Goal: Transaction & Acquisition: Purchase product/service

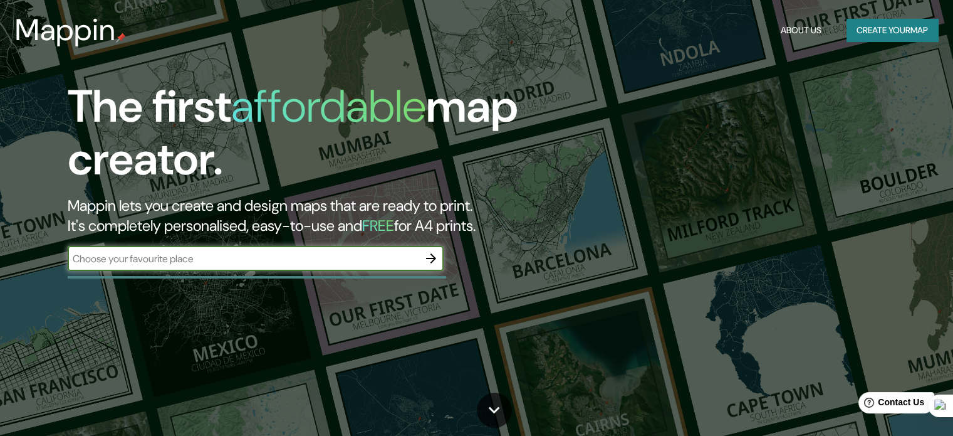
click at [266, 265] on input "text" at bounding box center [243, 258] width 351 height 14
type input "SAN [PERSON_NAME]"
click at [431, 258] on icon "button" at bounding box center [431, 258] width 10 height 10
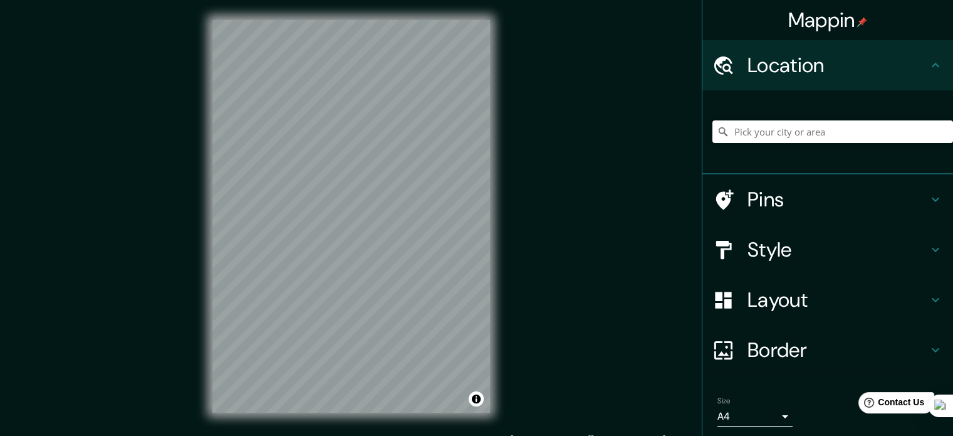
click at [522, 334] on div "Mappin Location Pins Style Layout Border Choose a border. Hint : you can make l…" at bounding box center [476, 226] width 953 height 453
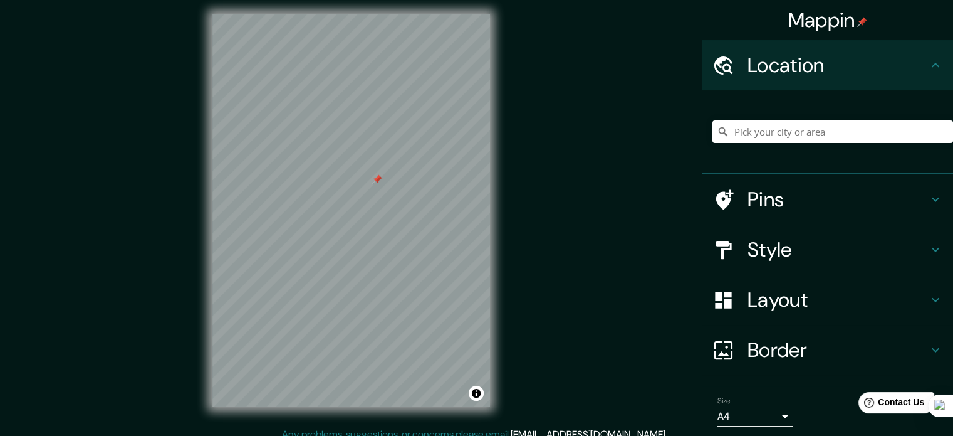
scroll to position [6, 0]
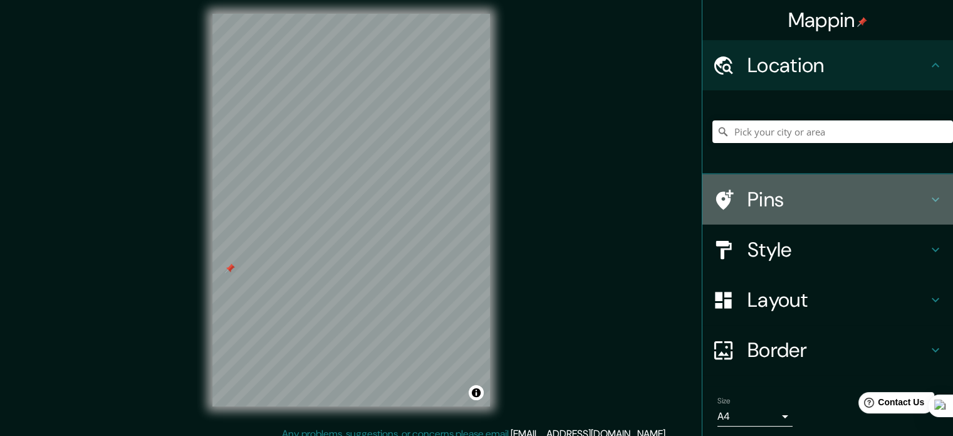
click at [752, 203] on h4 "Pins" at bounding box center [838, 199] width 181 height 25
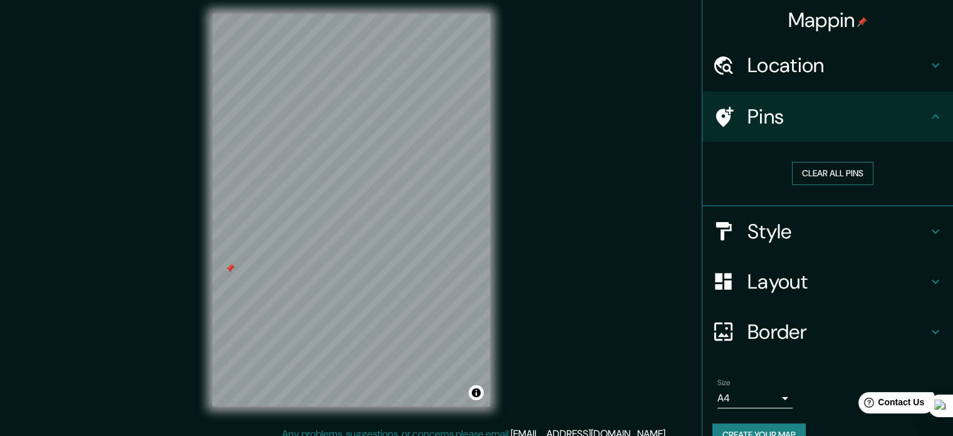
click at [802, 179] on button "Clear all pins" at bounding box center [832, 173] width 81 height 23
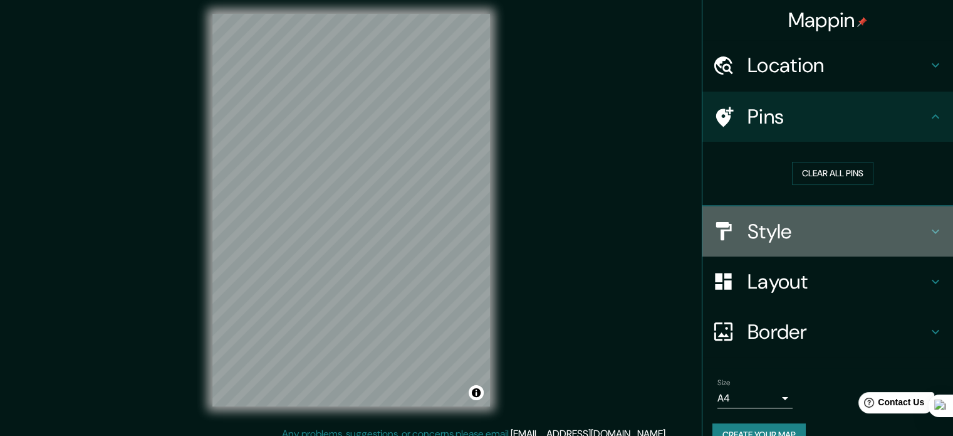
click at [785, 219] on h4 "Style" at bounding box center [838, 231] width 181 height 25
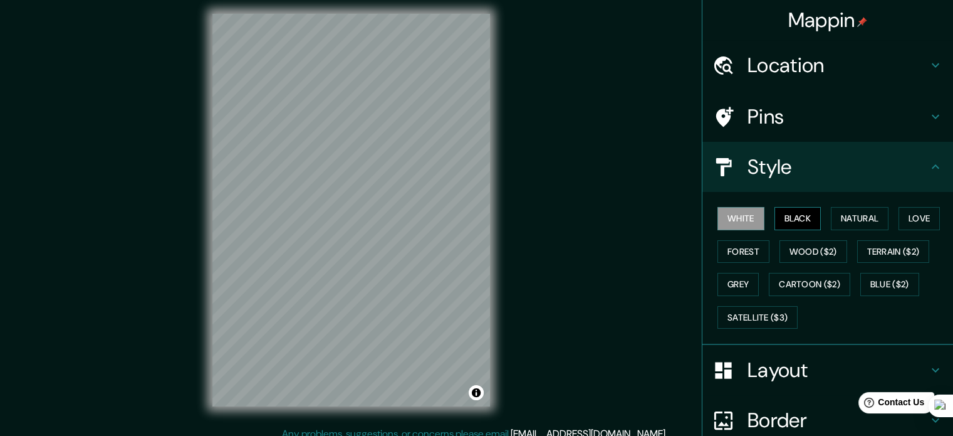
click at [792, 221] on button "Black" at bounding box center [798, 218] width 47 height 23
click at [849, 217] on button "Natural" at bounding box center [860, 218] width 58 height 23
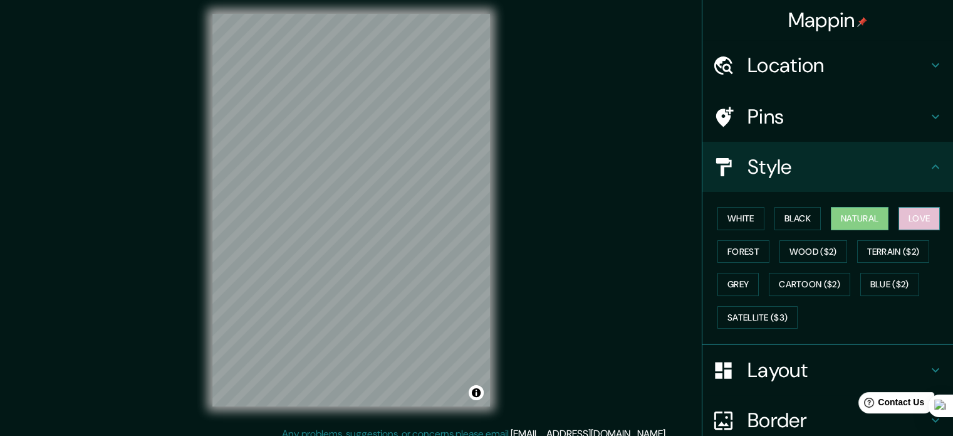
click at [909, 216] on button "Love" at bounding box center [919, 218] width 41 height 23
click at [740, 253] on button "Forest" at bounding box center [744, 251] width 52 height 23
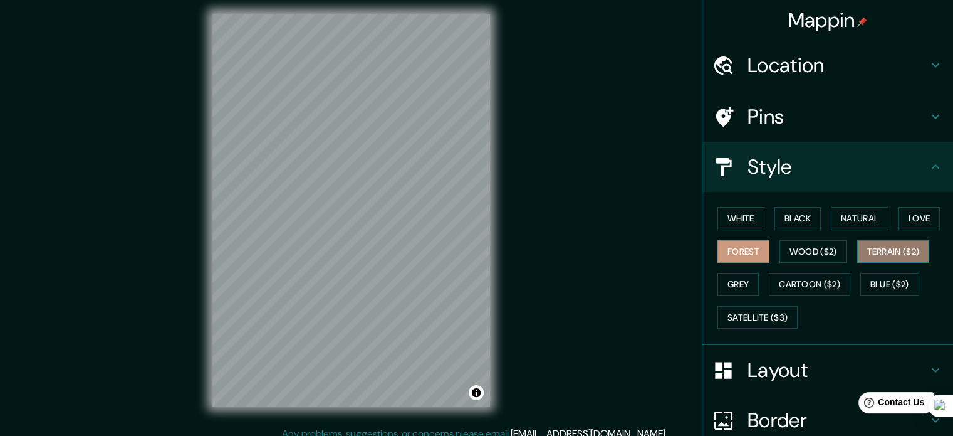
click at [878, 255] on button "Terrain ($2)" at bounding box center [894, 251] width 73 height 23
click at [730, 286] on button "Grey" at bounding box center [738, 284] width 41 height 23
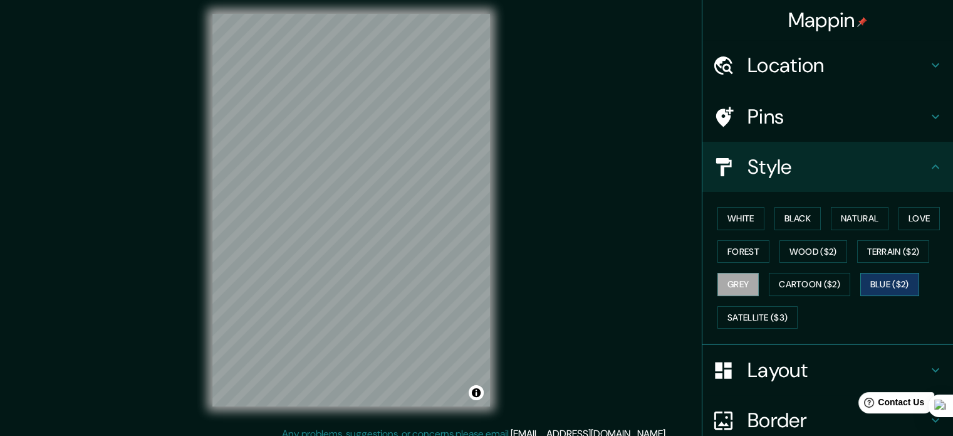
click at [890, 288] on button "Blue ($2)" at bounding box center [890, 284] width 59 height 23
click at [737, 280] on button "Grey" at bounding box center [738, 284] width 41 height 23
click at [856, 215] on button "Natural" at bounding box center [860, 218] width 58 height 23
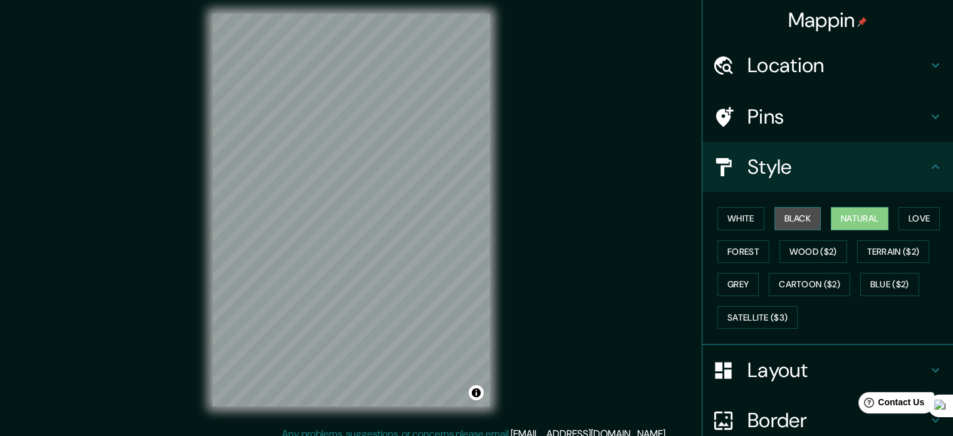
click at [789, 223] on button "Black" at bounding box center [798, 218] width 47 height 23
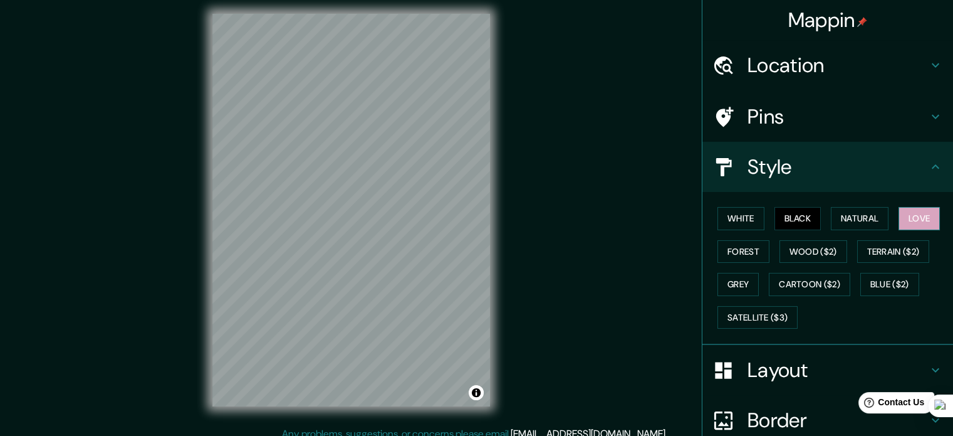
click at [930, 215] on button "Love" at bounding box center [919, 218] width 41 height 23
click at [850, 211] on button "Natural" at bounding box center [860, 218] width 58 height 23
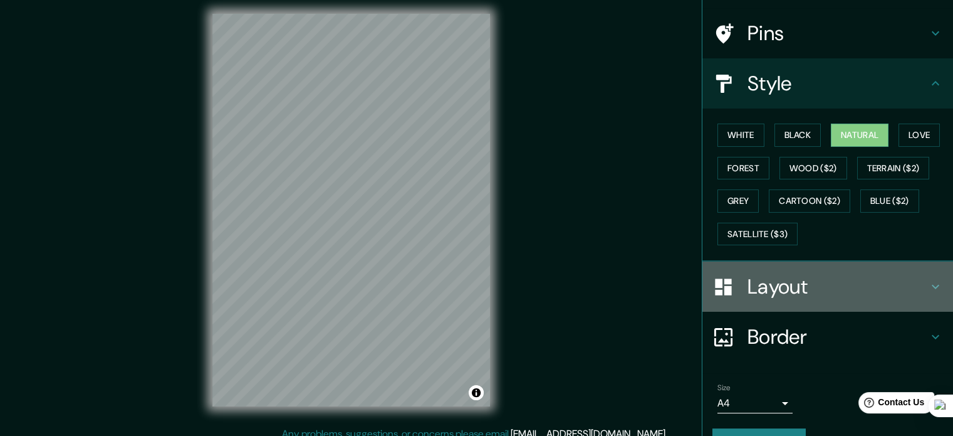
click at [800, 288] on h4 "Layout" at bounding box center [838, 286] width 181 height 25
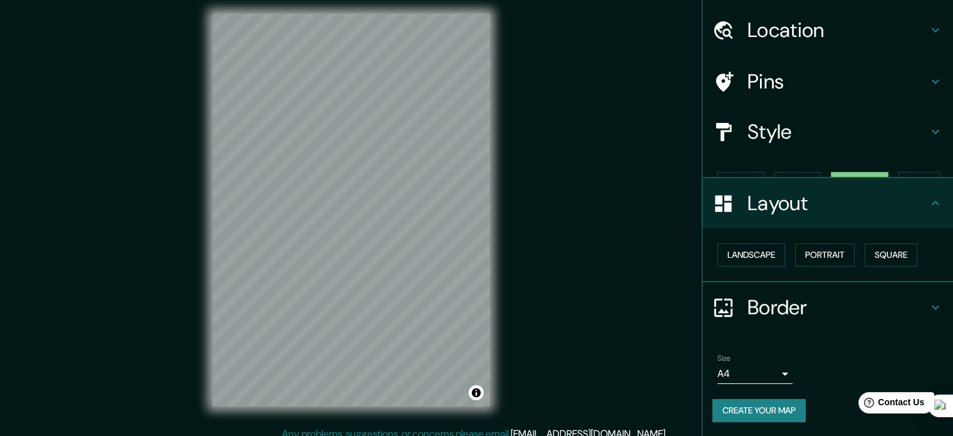
scroll to position [14, 0]
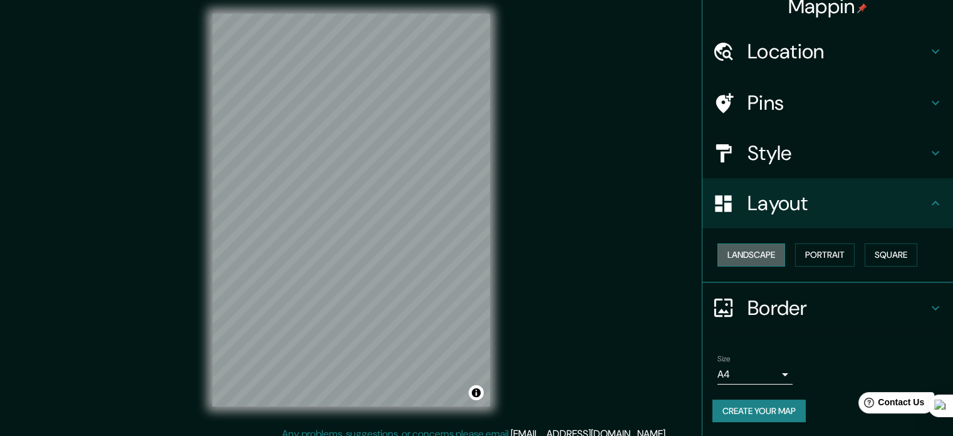
click at [766, 251] on button "Landscape" at bounding box center [752, 254] width 68 height 23
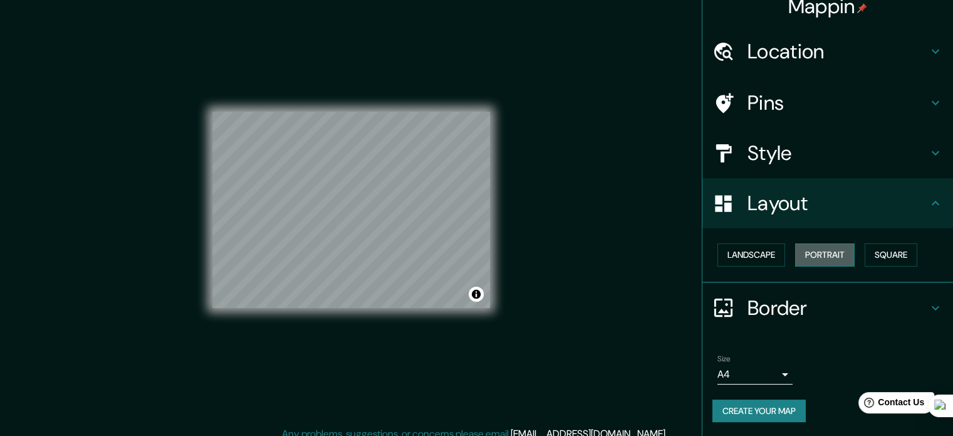
click at [796, 258] on button "Portrait" at bounding box center [826, 254] width 60 height 23
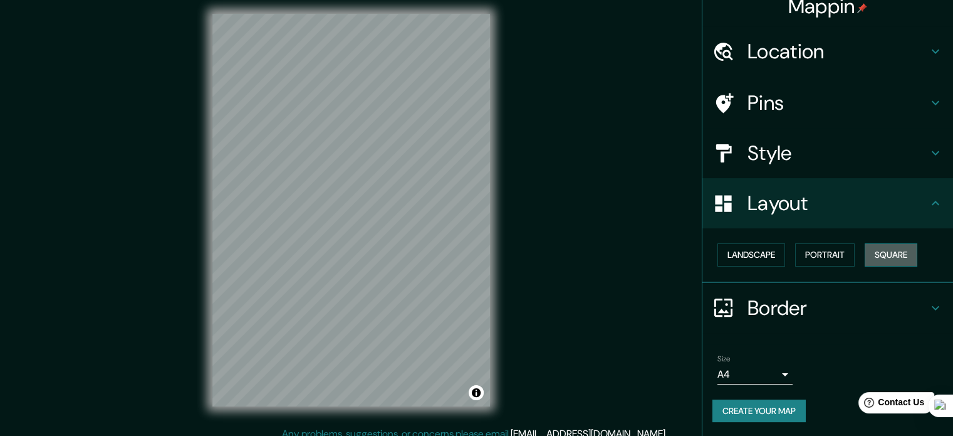
click at [890, 257] on button "Square" at bounding box center [891, 254] width 53 height 23
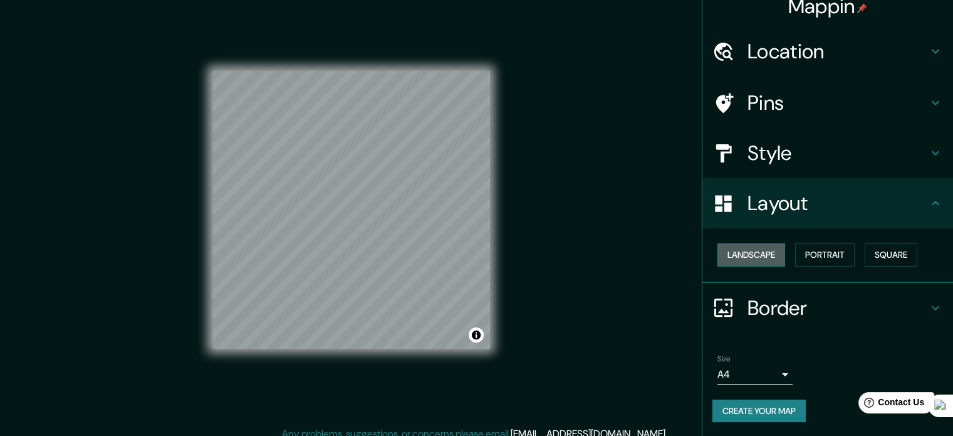
click at [735, 255] on button "Landscape" at bounding box center [752, 254] width 68 height 23
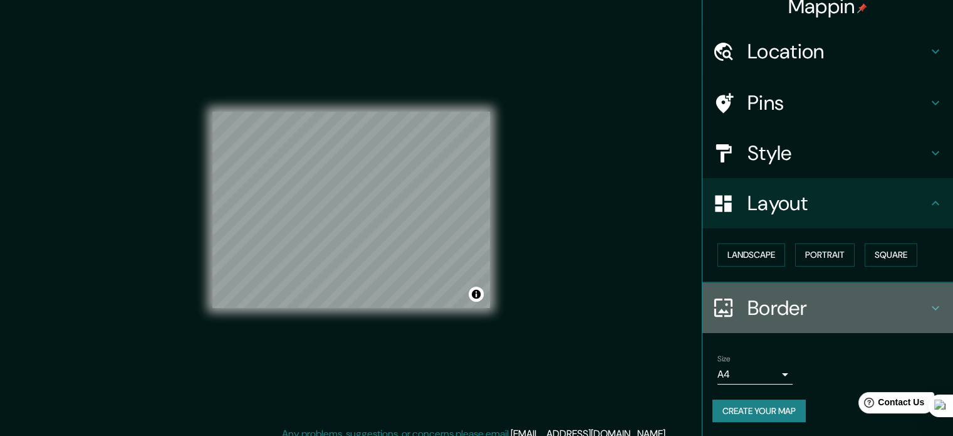
click at [759, 307] on h4 "Border" at bounding box center [838, 307] width 181 height 25
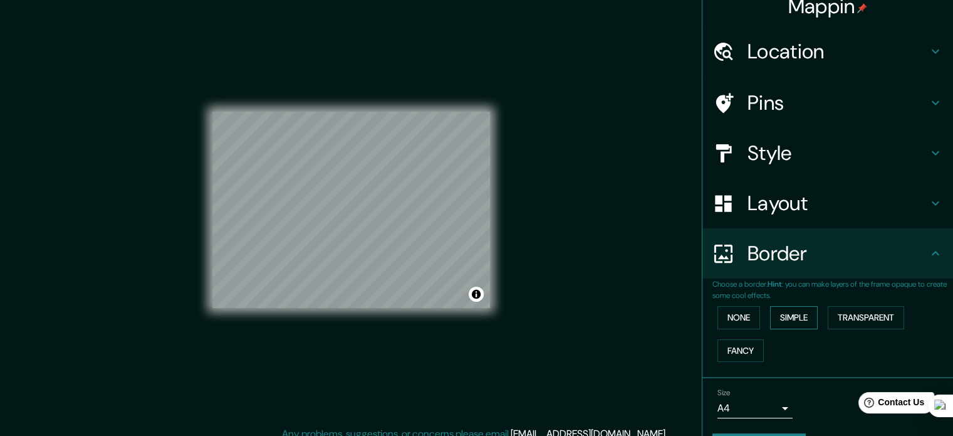
click at [779, 318] on button "Simple" at bounding box center [794, 317] width 48 height 23
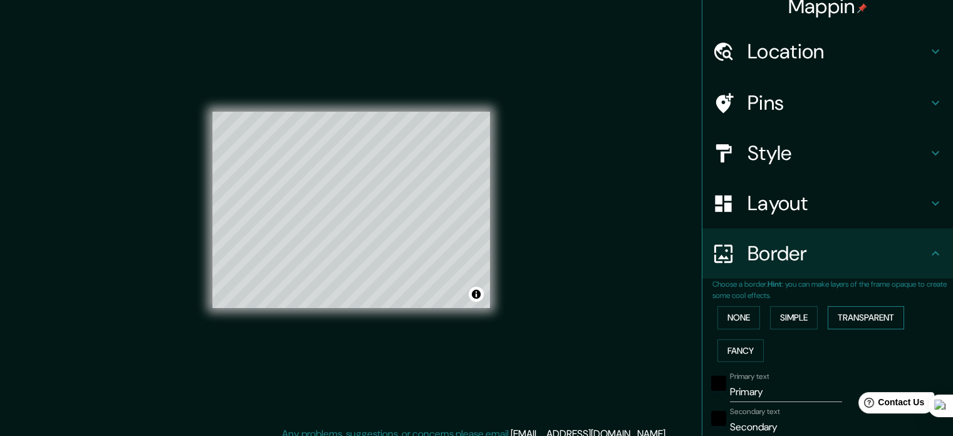
click at [892, 315] on button "Transparent" at bounding box center [866, 317] width 76 height 23
click at [727, 348] on button "Fancy" at bounding box center [741, 350] width 46 height 23
click at [735, 320] on button "None" at bounding box center [739, 317] width 43 height 23
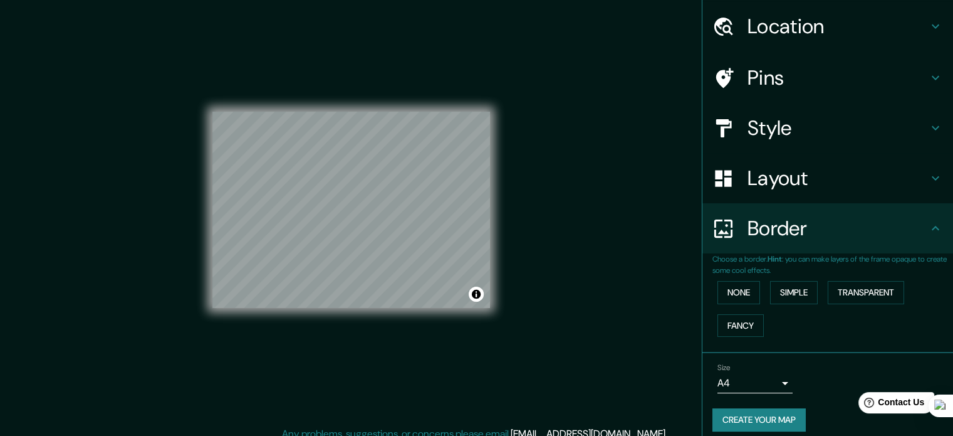
scroll to position [27, 0]
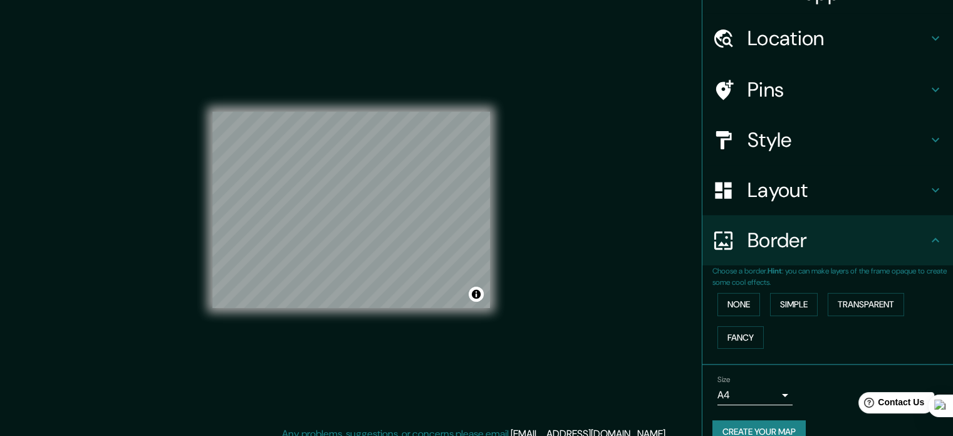
click at [797, 186] on h4 "Layout" at bounding box center [838, 189] width 181 height 25
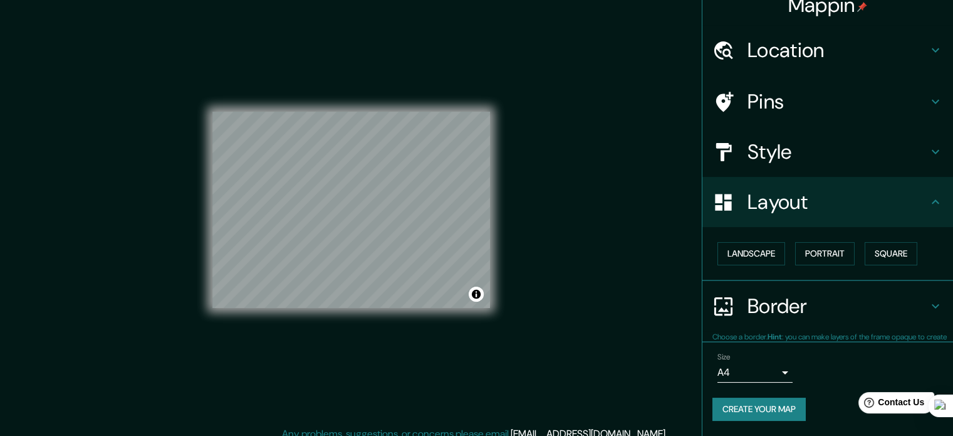
scroll to position [14, 0]
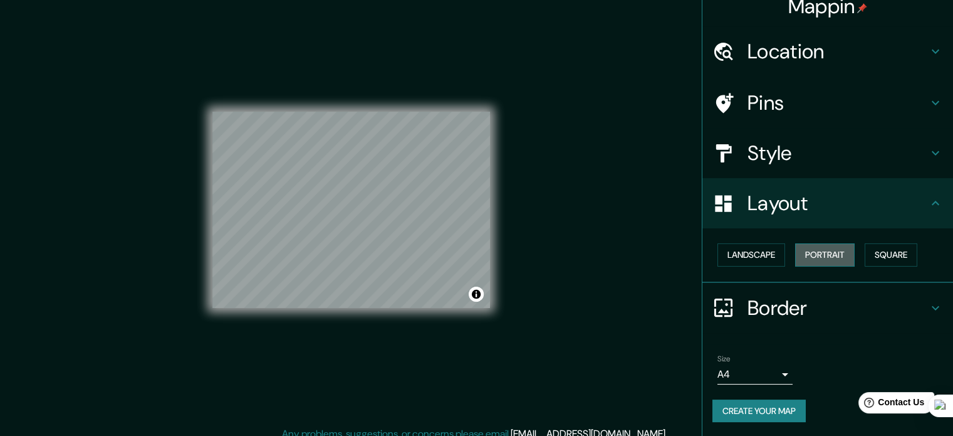
click at [827, 254] on button "Portrait" at bounding box center [826, 254] width 60 height 23
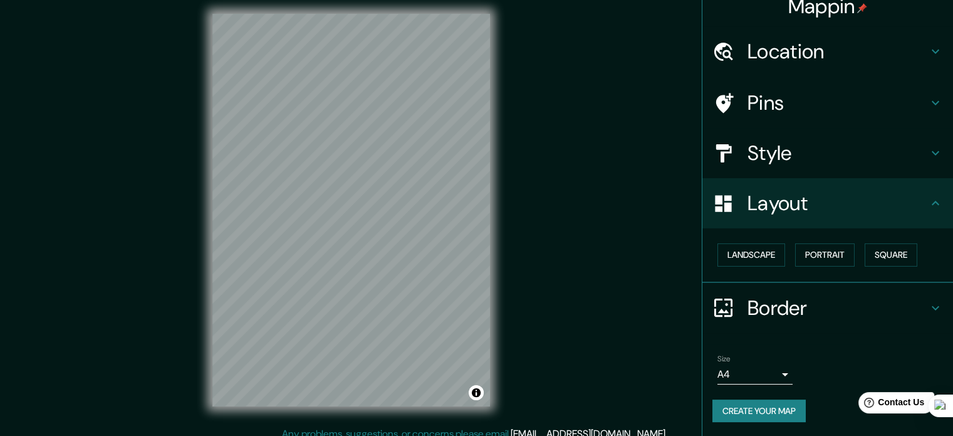
click at [757, 147] on h4 "Style" at bounding box center [838, 152] width 181 height 25
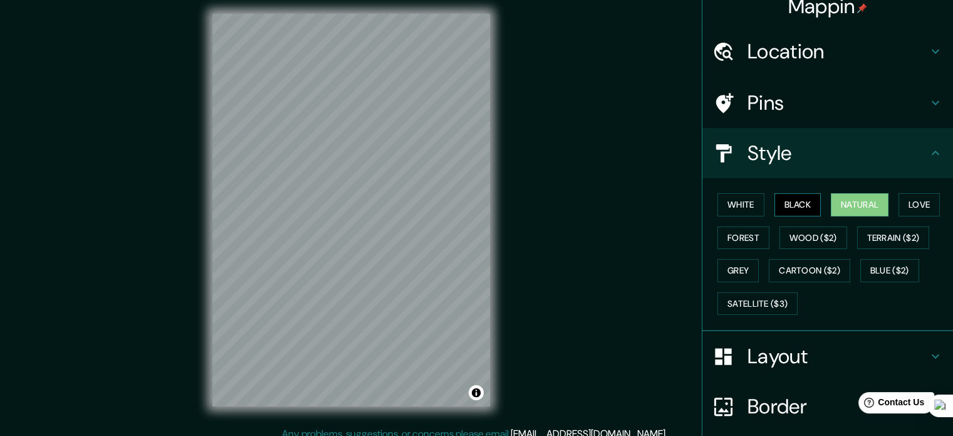
click at [792, 199] on button "Black" at bounding box center [798, 204] width 47 height 23
click at [831, 201] on button "Natural" at bounding box center [860, 204] width 58 height 23
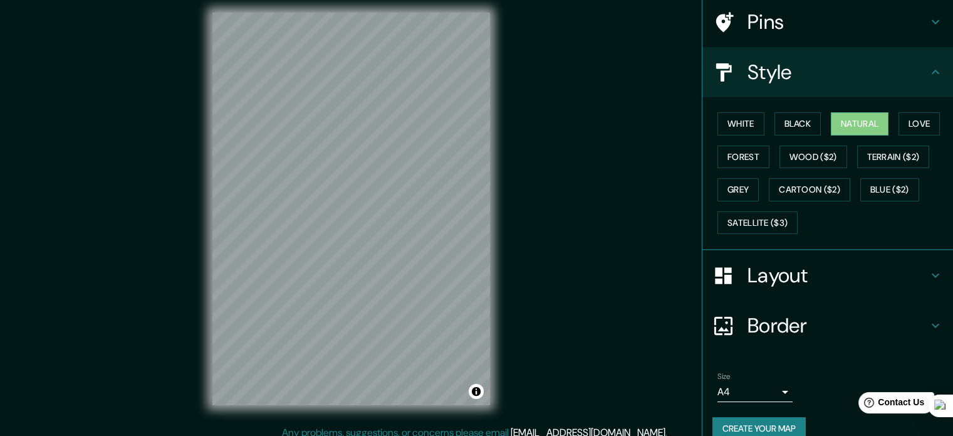
scroll to position [112, 0]
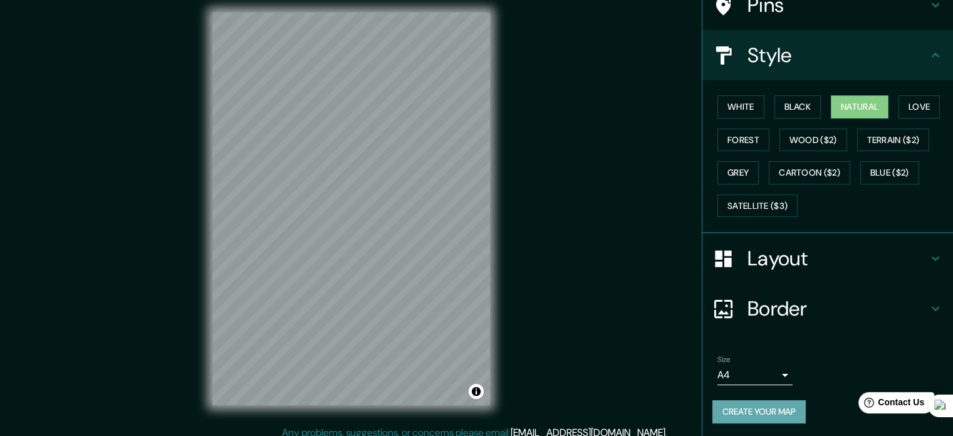
click at [745, 400] on button "Create your map" at bounding box center [759, 411] width 93 height 23
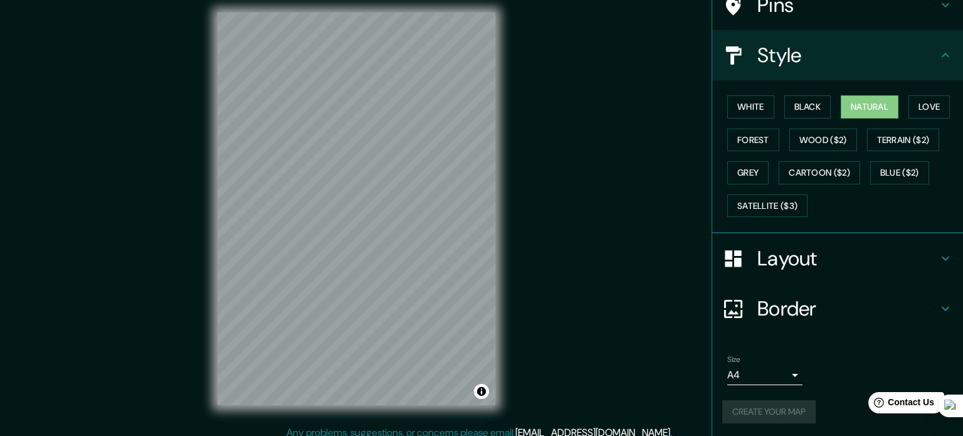
click at [778, 372] on body "Mappin Location Pins Style White Black Natural Love Forest Wood ($2) Terrain ($…" at bounding box center [481, 210] width 963 height 436
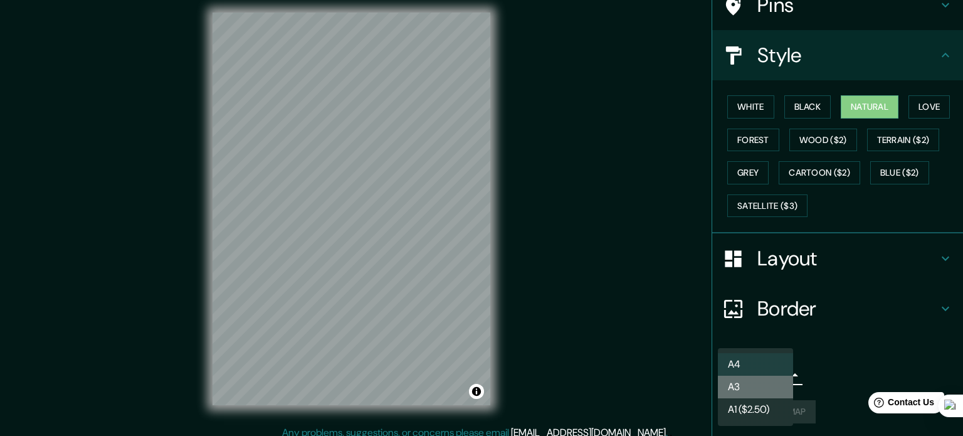
click at [781, 381] on li "A3" at bounding box center [755, 386] width 75 height 23
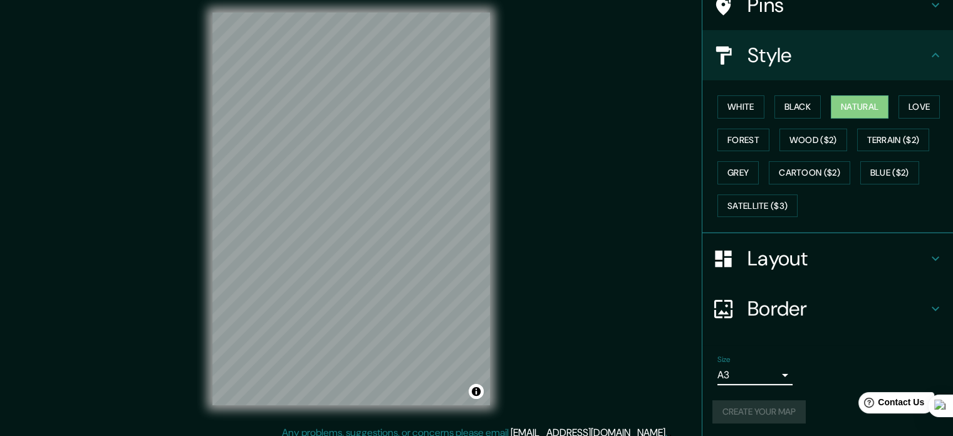
click at [782, 381] on body "Mappin Location Pins Style White Black Natural Love Forest Wood ($2) Terrain ($…" at bounding box center [476, 210] width 953 height 436
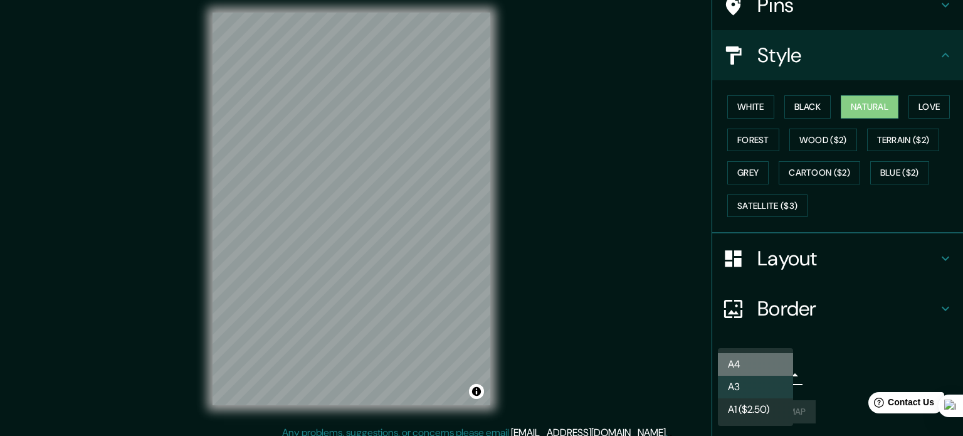
click at [770, 363] on li "A4" at bounding box center [755, 364] width 75 height 23
type input "single"
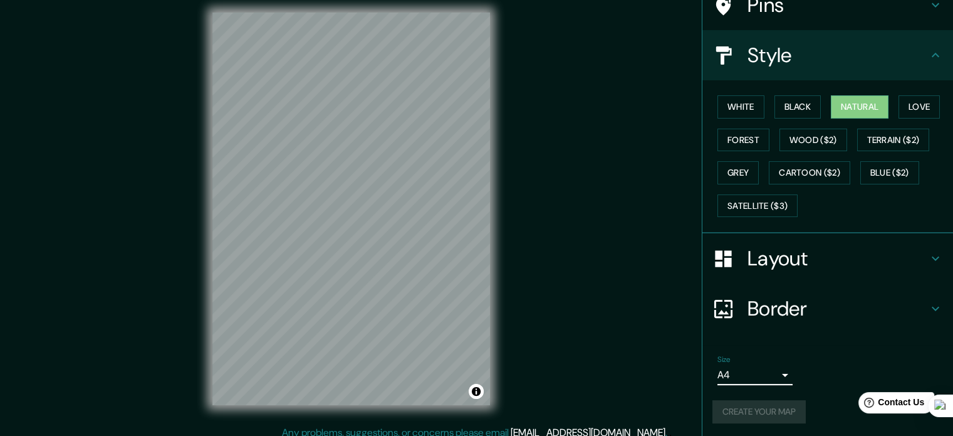
click at [775, 407] on div "Create your map" at bounding box center [828, 411] width 231 height 23
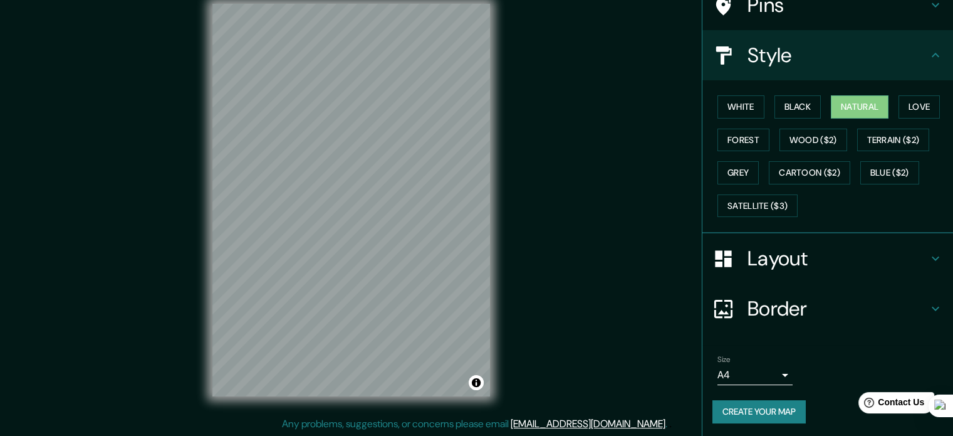
click at [750, 412] on button "Create your map" at bounding box center [759, 411] width 93 height 23
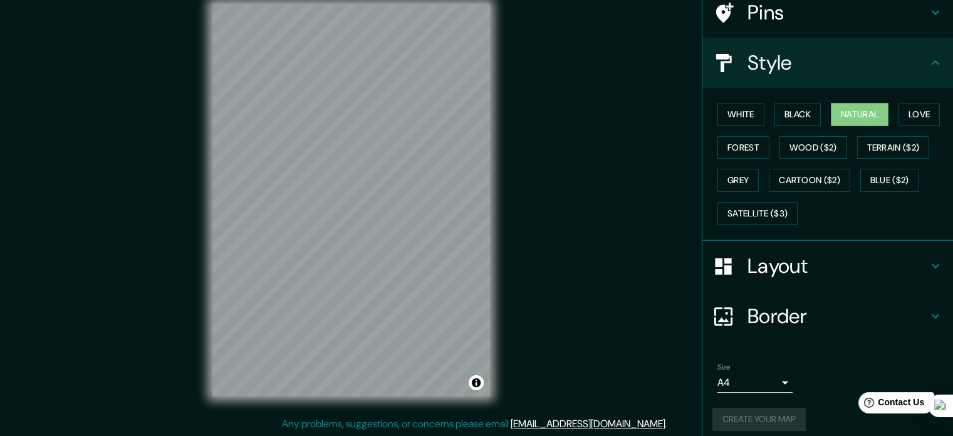
scroll to position [112, 0]
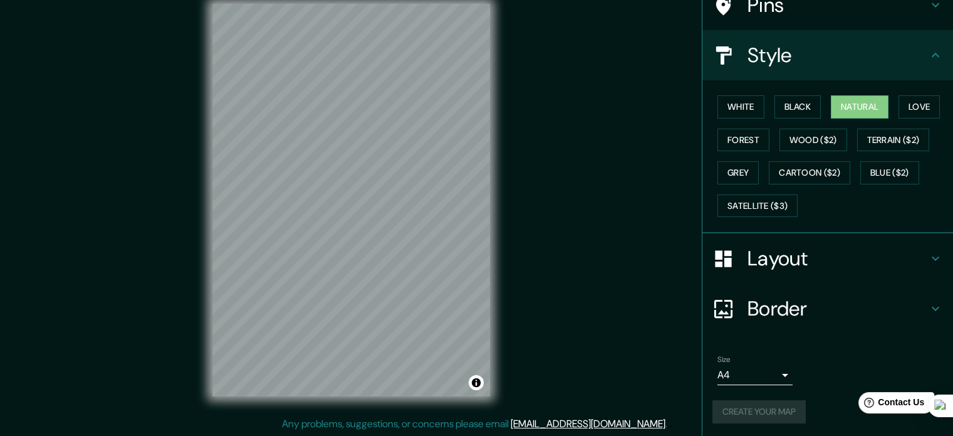
click at [927, 413] on html "Help Contact Us" at bounding box center [891, 400] width 98 height 26
click at [927, 414] on icon at bounding box center [926, 414] width 6 height 6
drag, startPoint x: 945, startPoint y: 413, endPoint x: 918, endPoint y: -43, distance: 457.1
click at [918, 6] on div at bounding box center [916, 17] width 23 height 23
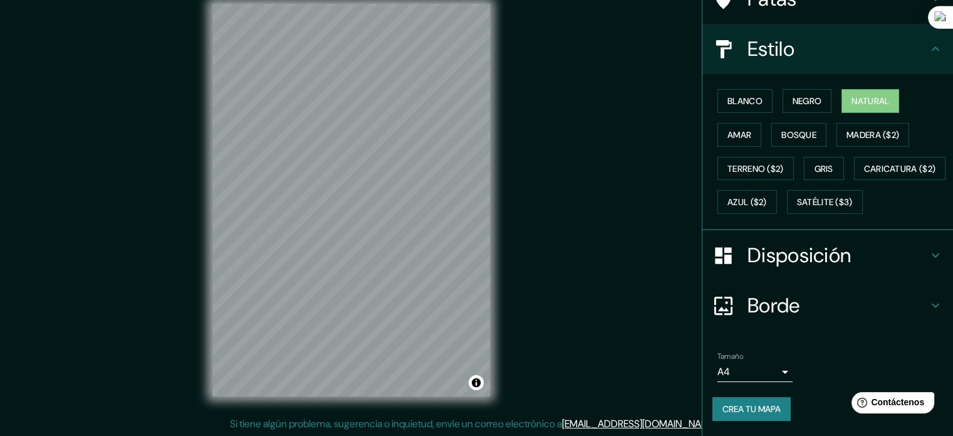
scroll to position [148, 0]
click at [760, 409] on font "Crea tu mapa" at bounding box center [752, 408] width 58 height 11
click at [757, 413] on font "Crea tu mapa" at bounding box center [752, 408] width 58 height 11
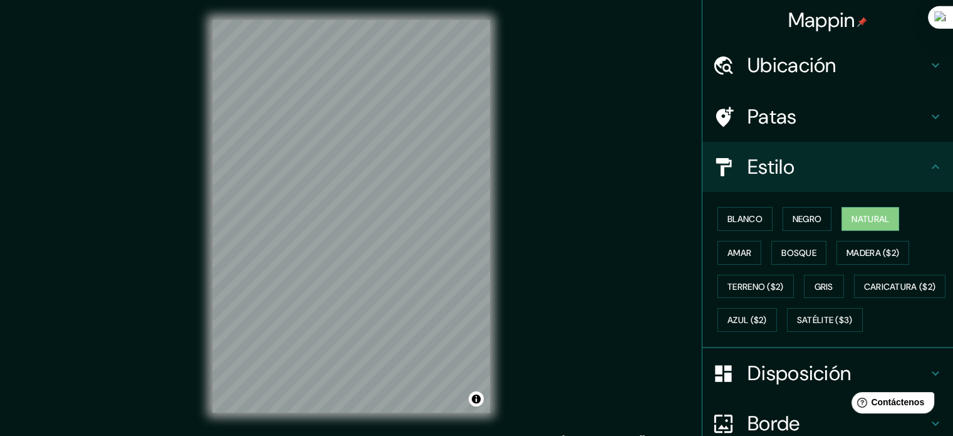
scroll to position [0, 0]
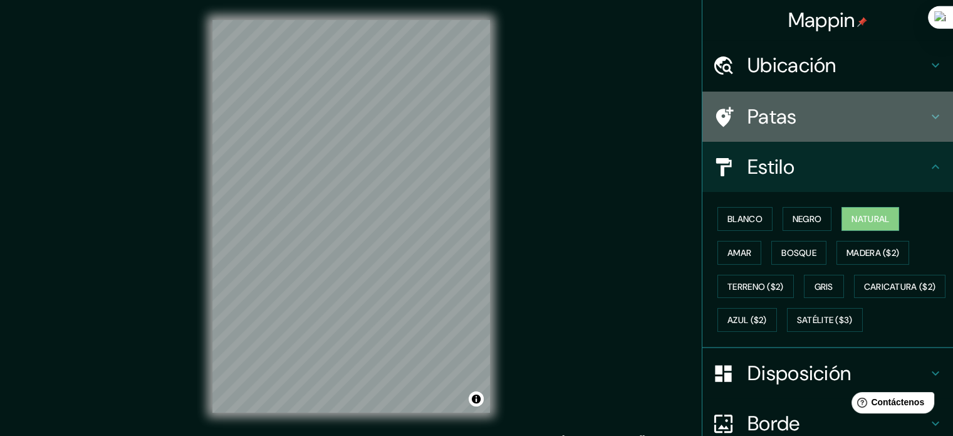
click at [811, 105] on h4 "Patas" at bounding box center [838, 116] width 181 height 25
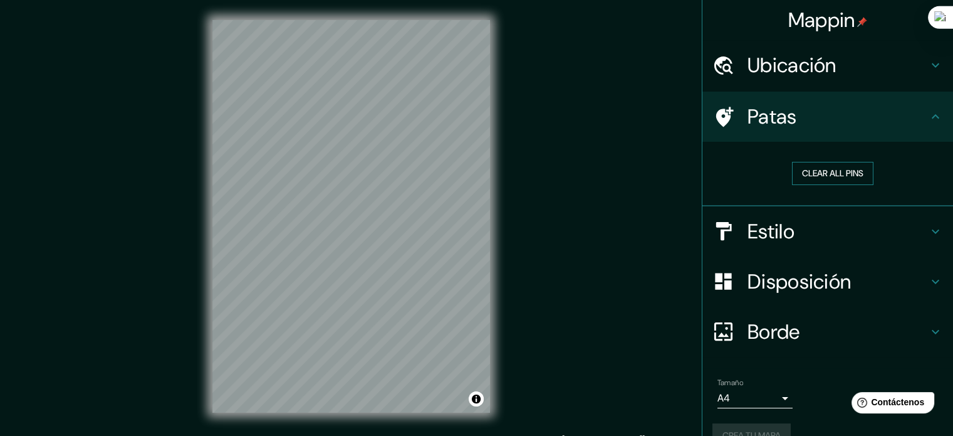
click at [840, 169] on button "Clear all pins" at bounding box center [832, 173] width 81 height 23
click at [797, 323] on h4 "Borde" at bounding box center [838, 331] width 181 height 25
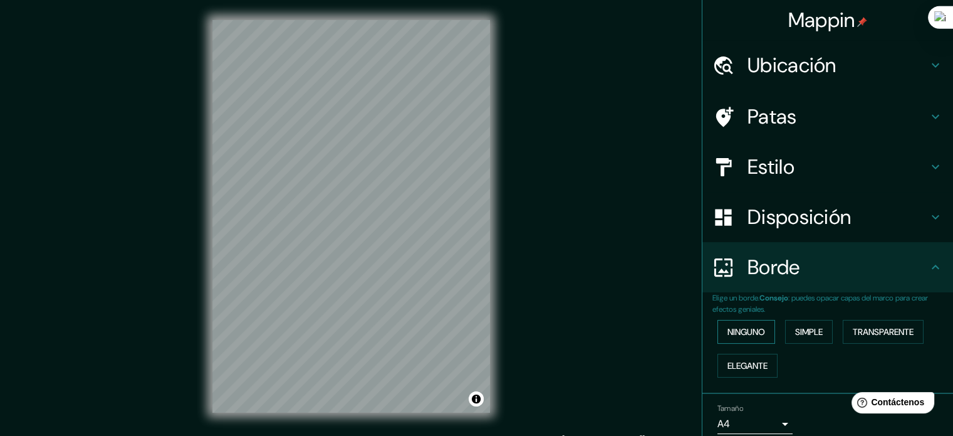
click at [752, 340] on button "Ninguno" at bounding box center [747, 332] width 58 height 24
click at [757, 363] on font "Elegante" at bounding box center [748, 365] width 40 height 11
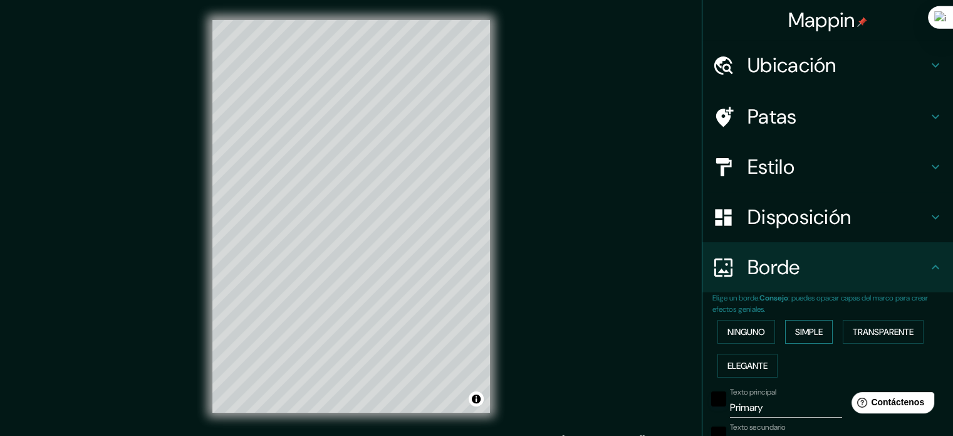
click at [794, 340] on button "Simple" at bounding box center [809, 332] width 48 height 24
click at [866, 335] on font "Transparente" at bounding box center [883, 331] width 61 height 11
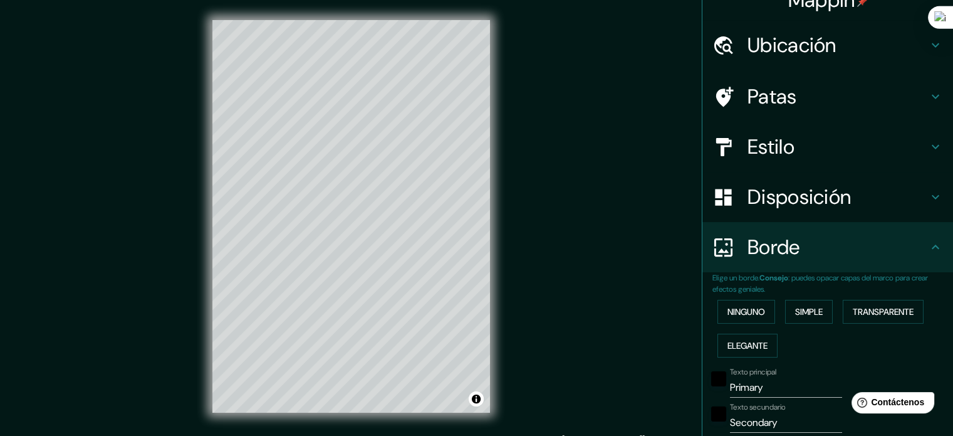
scroll to position [21, 0]
click at [750, 391] on input "Primary" at bounding box center [786, 387] width 112 height 20
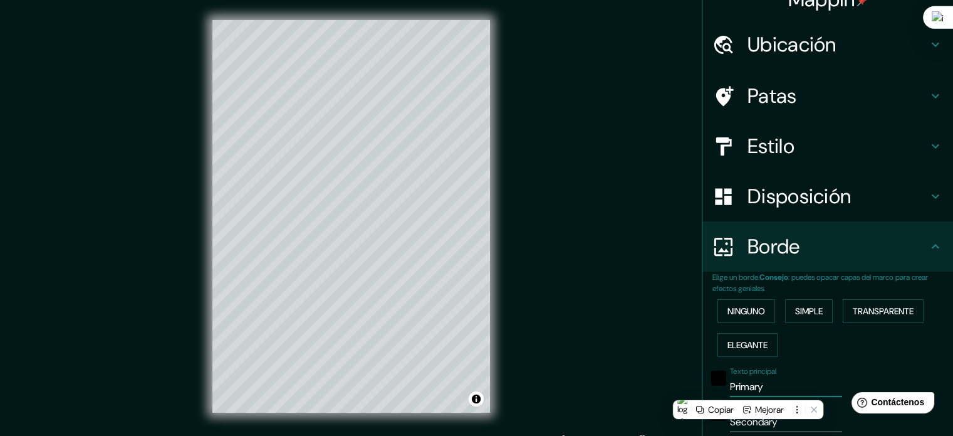
type input "M"
type input "213"
type input "35"
type input "MA"
type input "213"
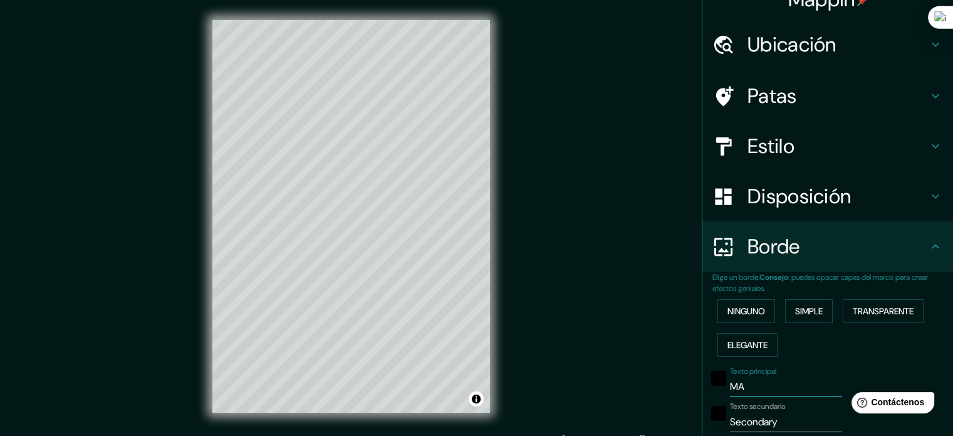
type input "35"
type input "MAP"
type input "213"
type input "35"
type input "MAPA"
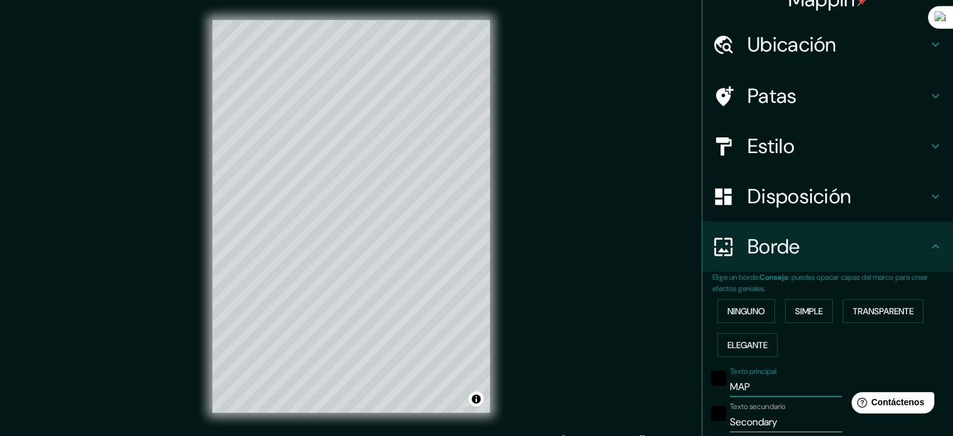
type input "213"
type input "35"
type input "MAPA"
type input "213"
type input "35"
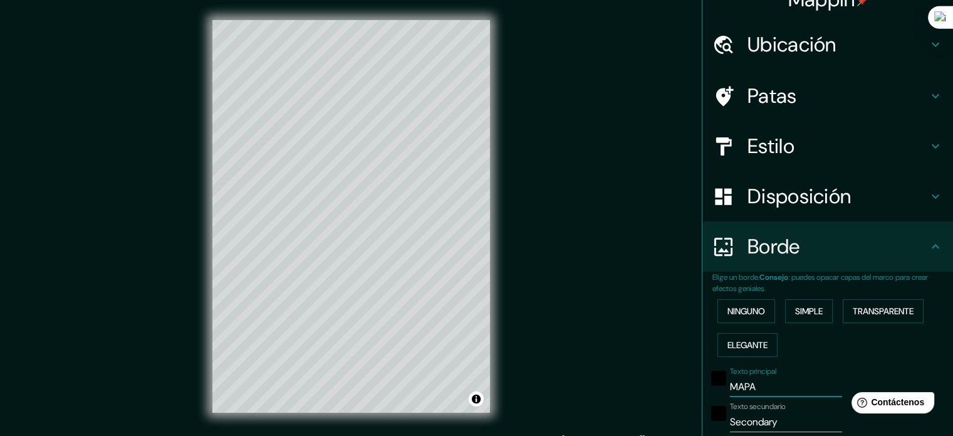
type input "MAPA S"
type input "213"
type input "35"
type input "MAPA SO"
type input "213"
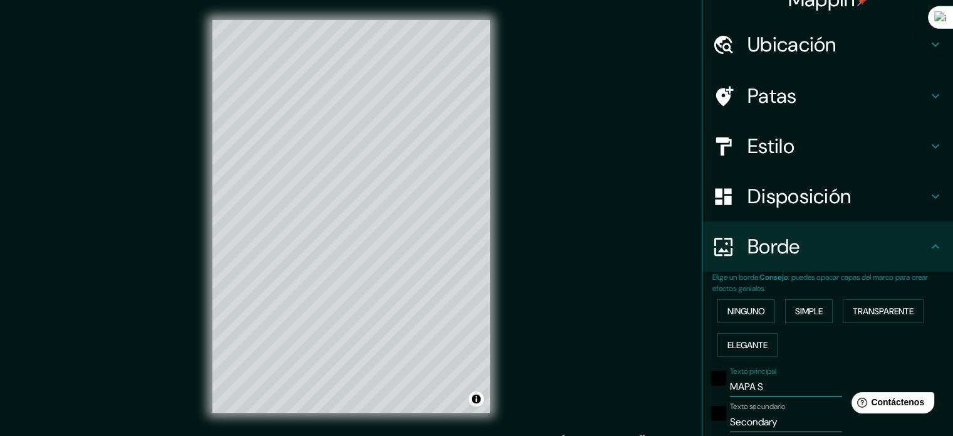
type input "35"
type input "MAPA SOC"
type input "213"
type input "35"
type input "MAPA SOCI"
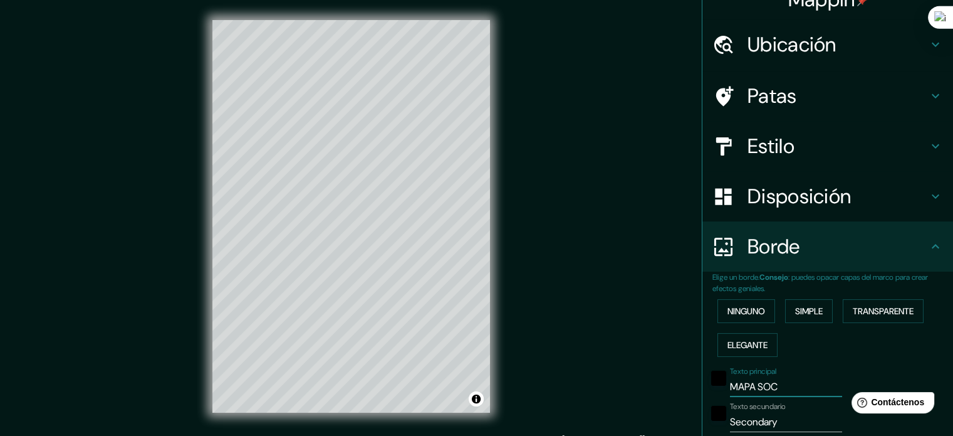
type input "213"
type input "35"
type input "MAPA SOCIA"
type input "213"
type input "35"
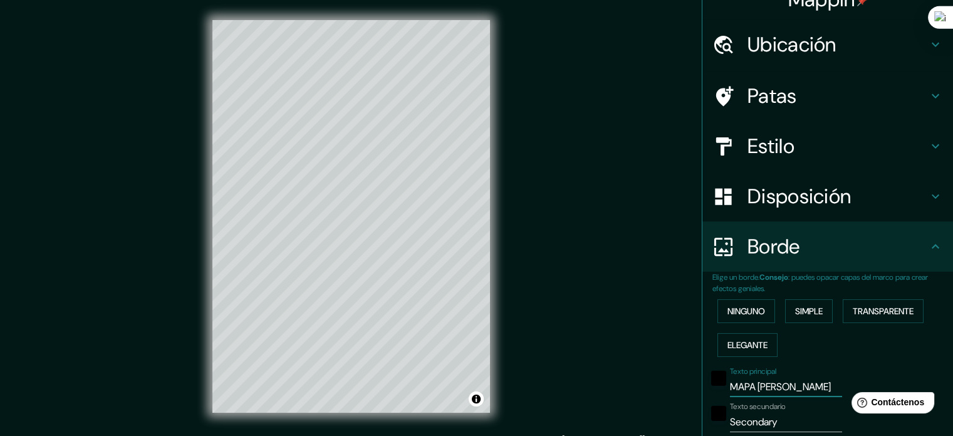
type input "MAPA SOCIAL"
type input "213"
type input "35"
type input "MAPA SOCIAL"
click at [766, 412] on input "Secondary" at bounding box center [786, 422] width 112 height 20
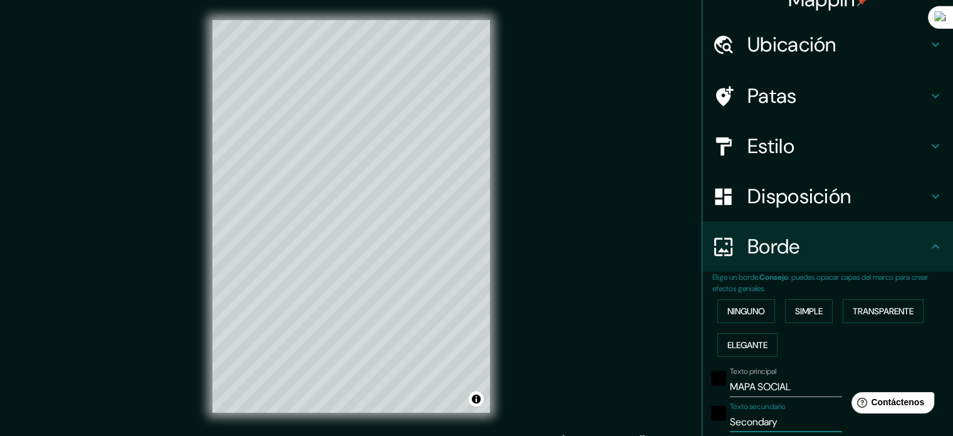
click at [766, 412] on input "Secondary" at bounding box center [786, 422] width 112 height 20
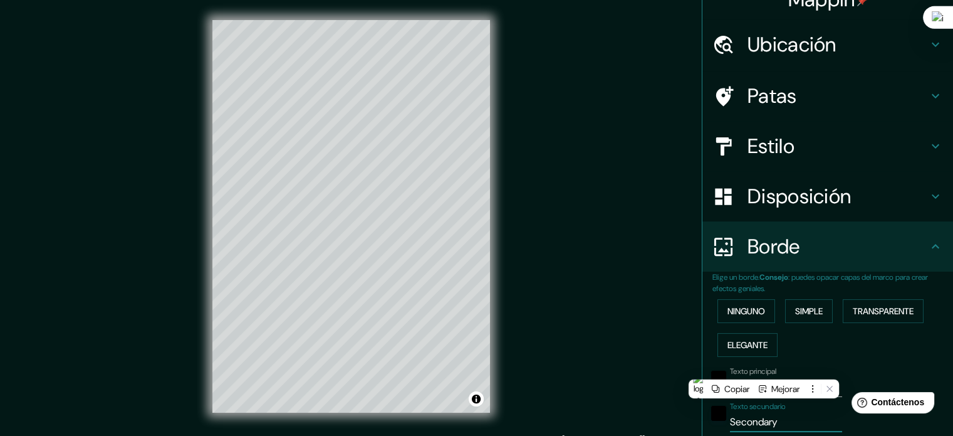
type input "U"
type input "213"
type input "35"
type input "UR"
type input "213"
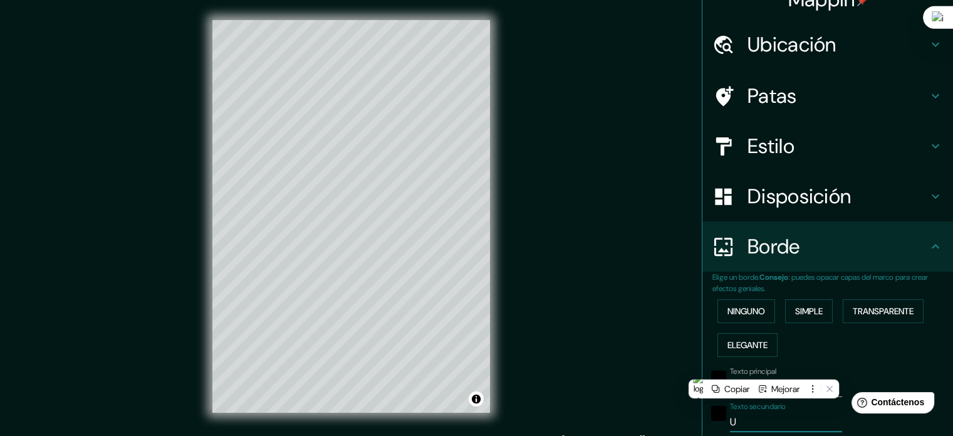
type input "35"
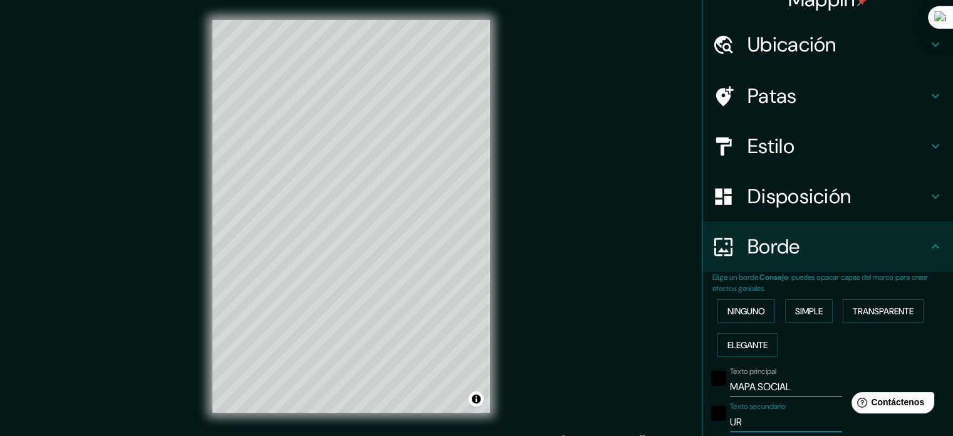
type input "URB"
type input "213"
type input "35"
type input "URBA"
type input "213"
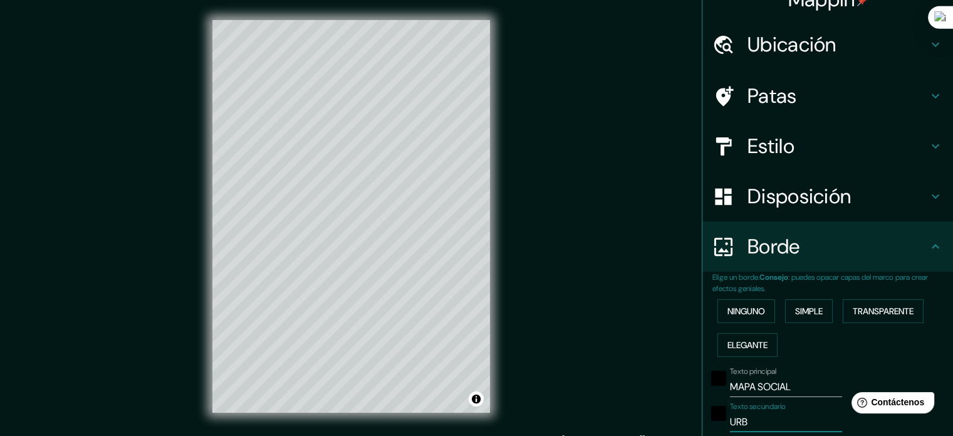
type input "35"
type input "URBAN"
type input "213"
type input "35"
type input "URBANO"
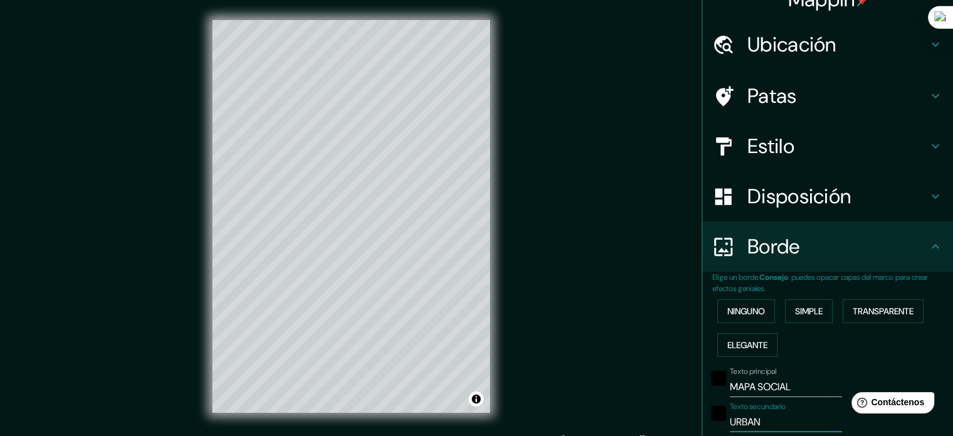
type input "213"
type input "35"
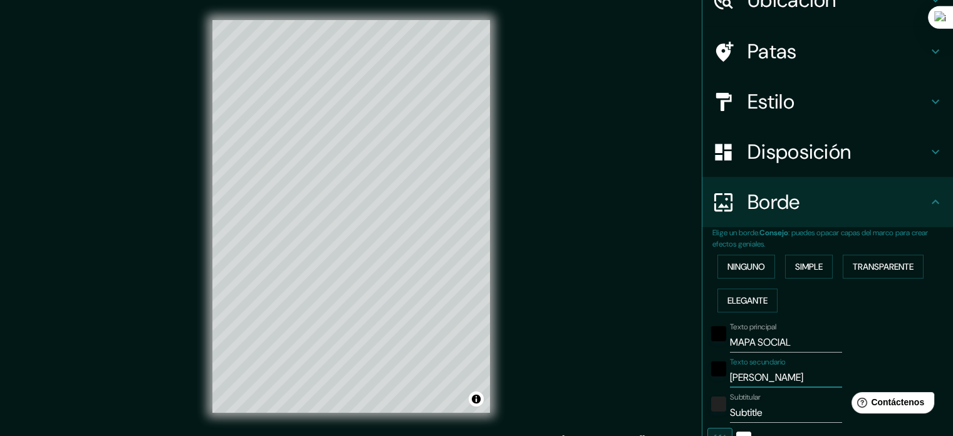
scroll to position [104, 0]
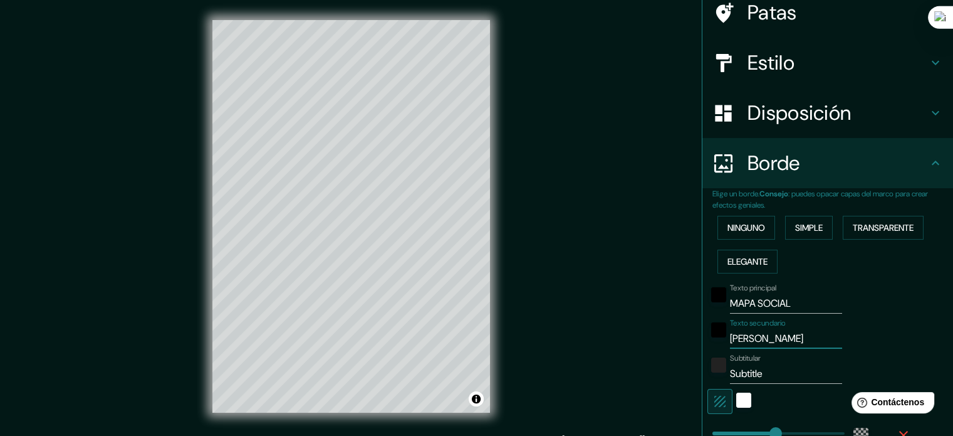
type input "URBANO"
click at [740, 372] on input "Subtitle" at bounding box center [786, 374] width 112 height 20
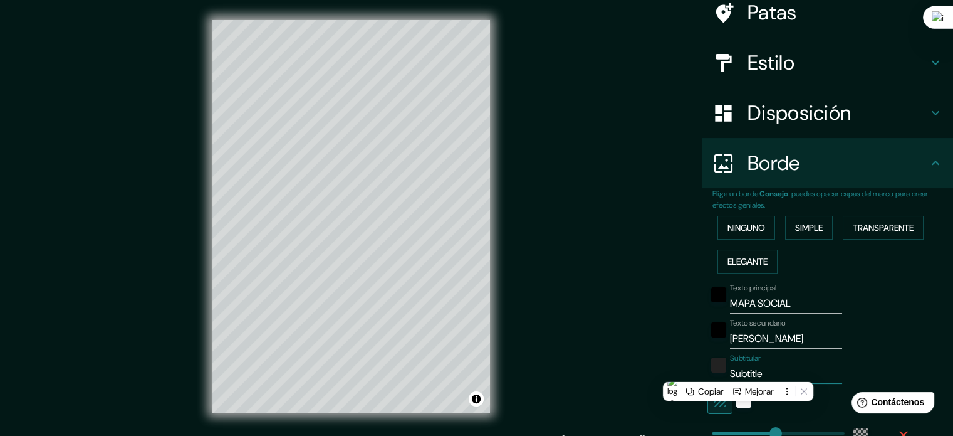
type input "B"
type input "213"
type input "35"
type input "BA"
type input "213"
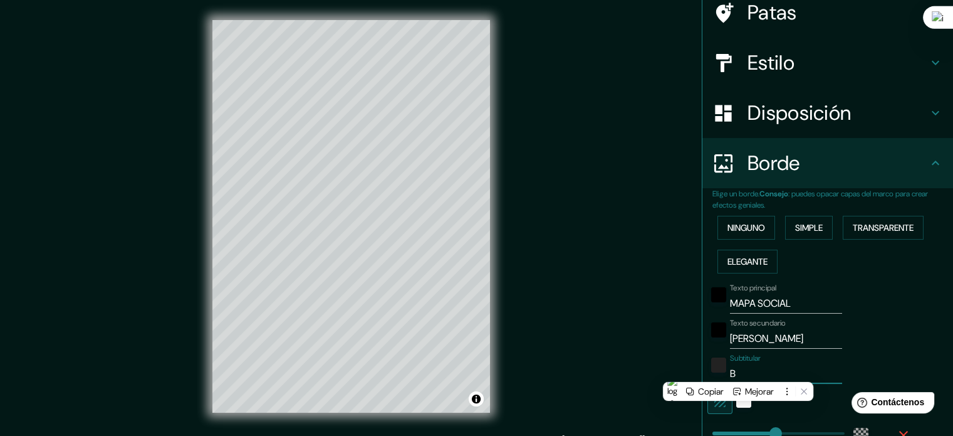
type input "35"
type input "BAR"
type input "213"
type input "35"
type input "BARR"
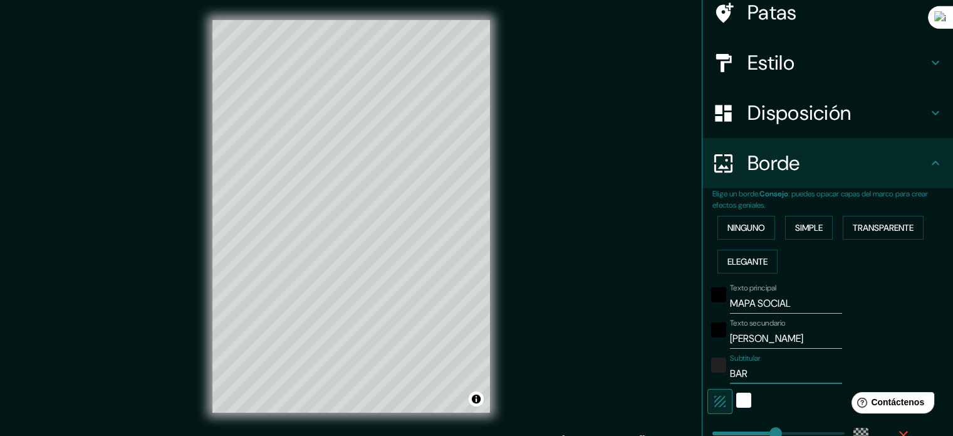
type input "213"
type input "35"
type input "BARRI"
type input "213"
type input "35"
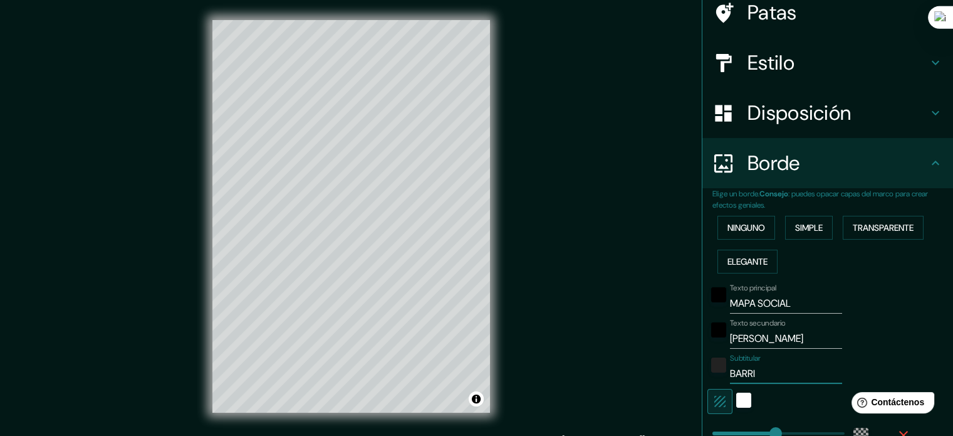
type input "BARRIO"
type input "213"
type input "35"
type input "BARRIO"
type input "213"
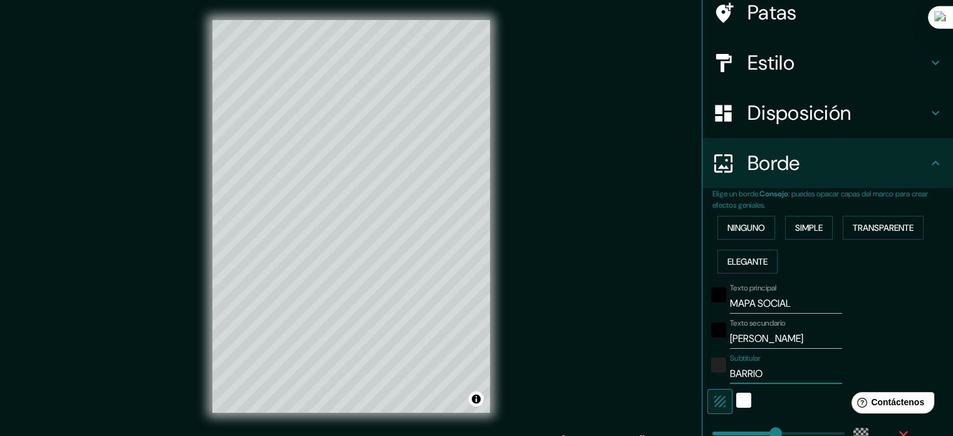
type input "35"
type input "BARRIO D"
type input "213"
type input "35"
type input "BARRIO DE"
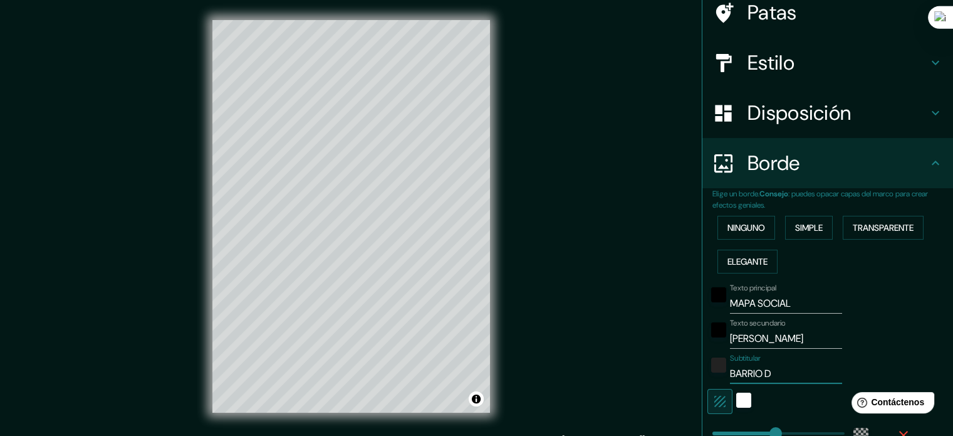
type input "213"
type input "35"
type input "BARRIO DE"
type input "213"
type input "35"
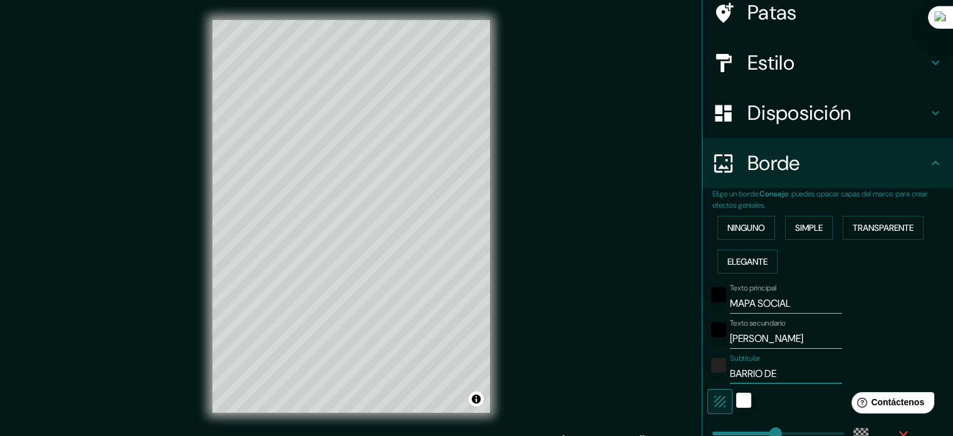
type input "BARRIO DE T"
type input "213"
type input "35"
type input "BARRIO DE TE"
type input "213"
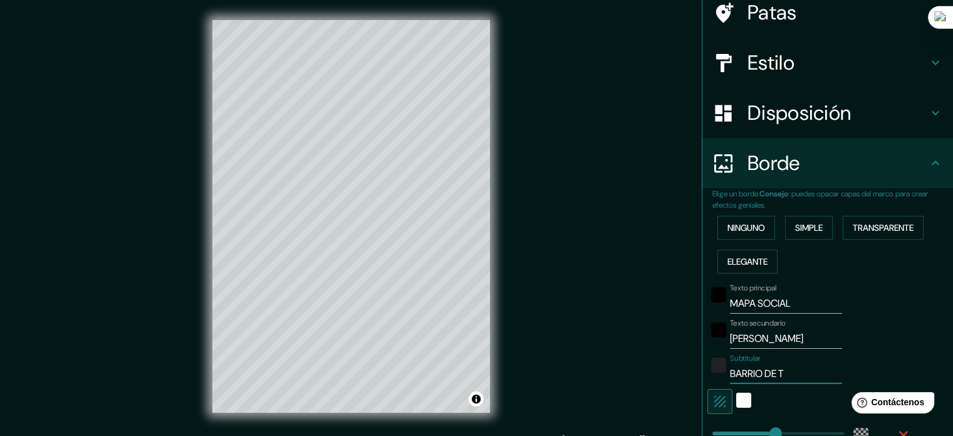
type input "35"
type input "BARRIO DE TEQ"
type input "213"
type input "35"
type input "BARRIO DE TEQU"
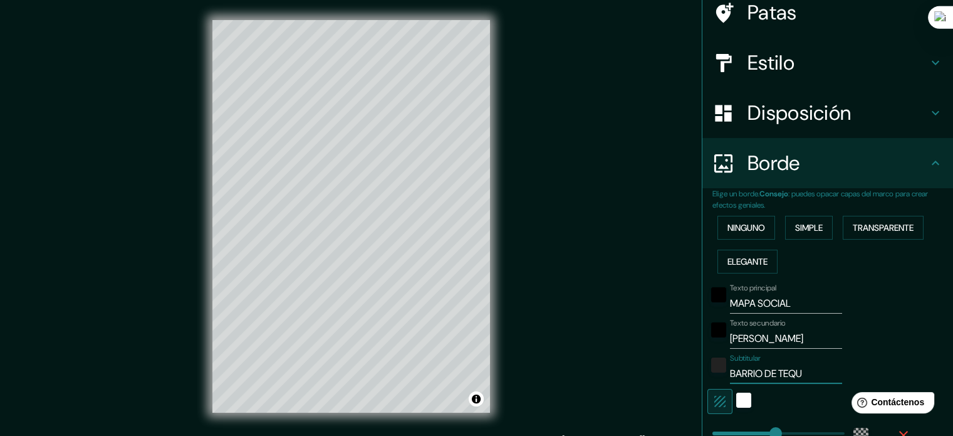
type input "213"
type input "35"
type input "BARRIO DE TEQUI"
type input "213"
type input "35"
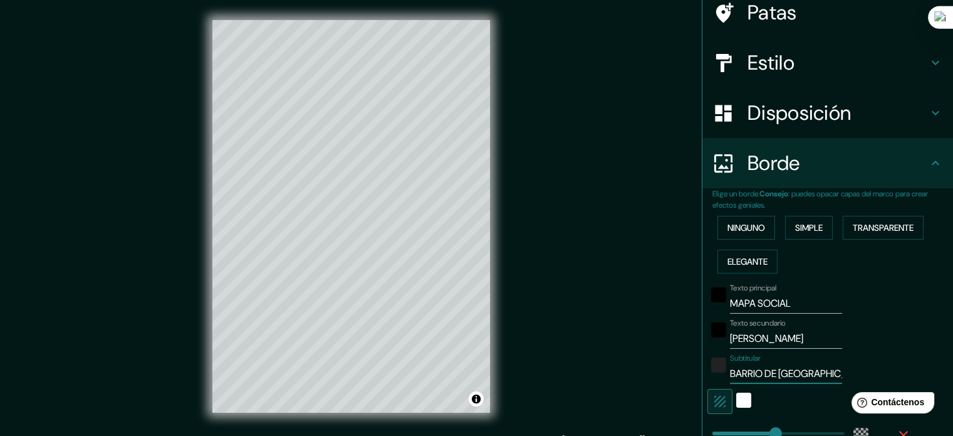
type input "BARRIO DE TEQUIS"
type input "213"
type input "35"
type input "BARRIO DE TEQUISQ"
type input "213"
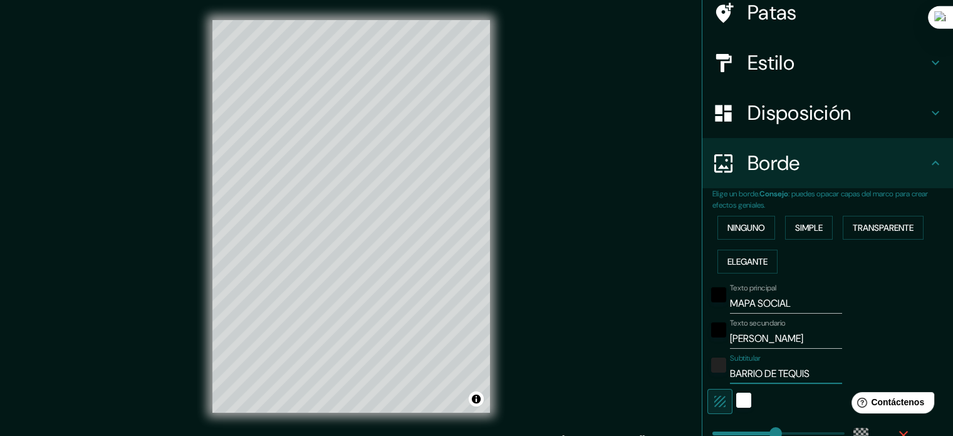
type input "35"
type input "BARRIO DE TEQUISQU"
type input "213"
type input "35"
type input "BARRIO DE TEQUISQUI"
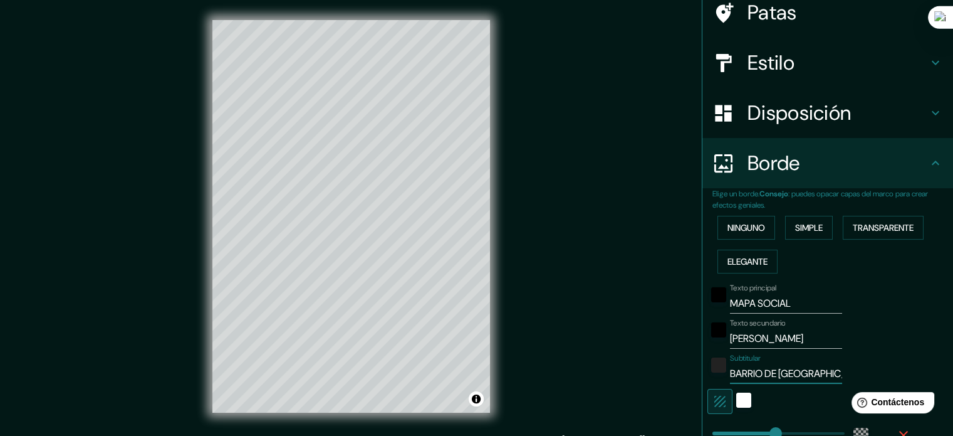
type input "213"
type input "35"
type input "BARRIO DE TEQUISQUIA"
type input "213"
type input "35"
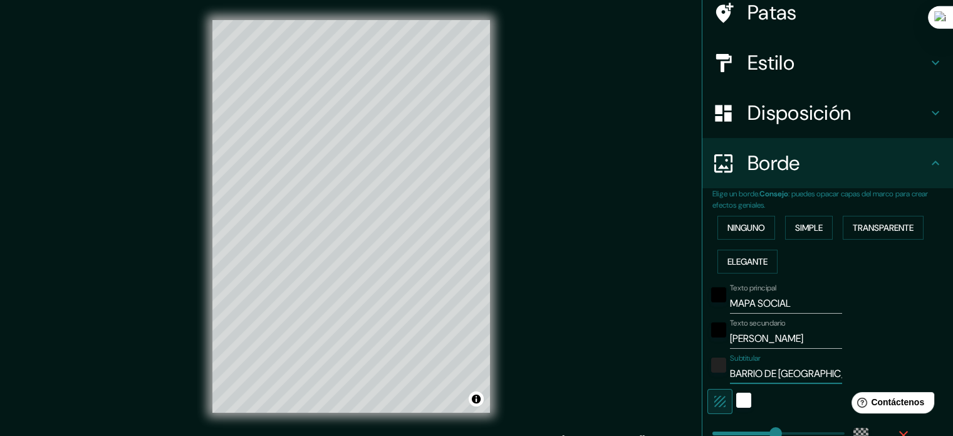
scroll to position [0, 3]
type input "BARRIO DE TEQUISQUIAP"
type input "213"
type input "35"
type input "BARRIO DE TEQUISQUIAPA"
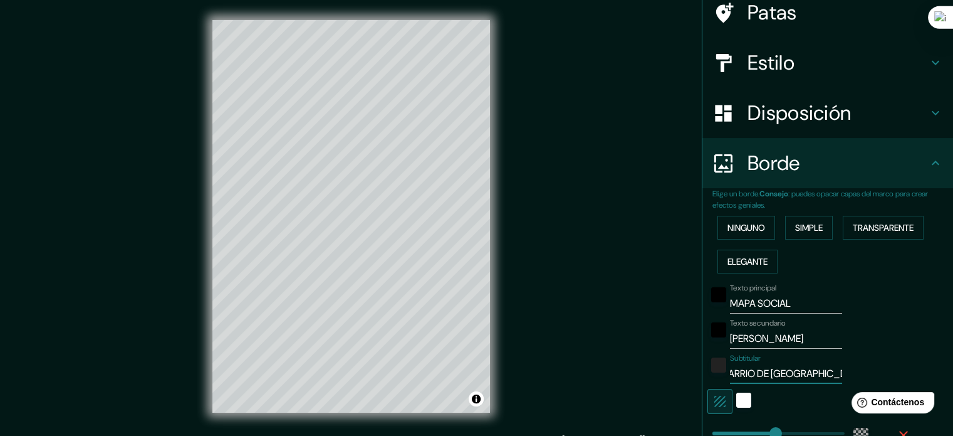
type input "213"
type input "35"
type input "BARRIO DE TEQUISQUIAPAN"
type input "213"
type input "35"
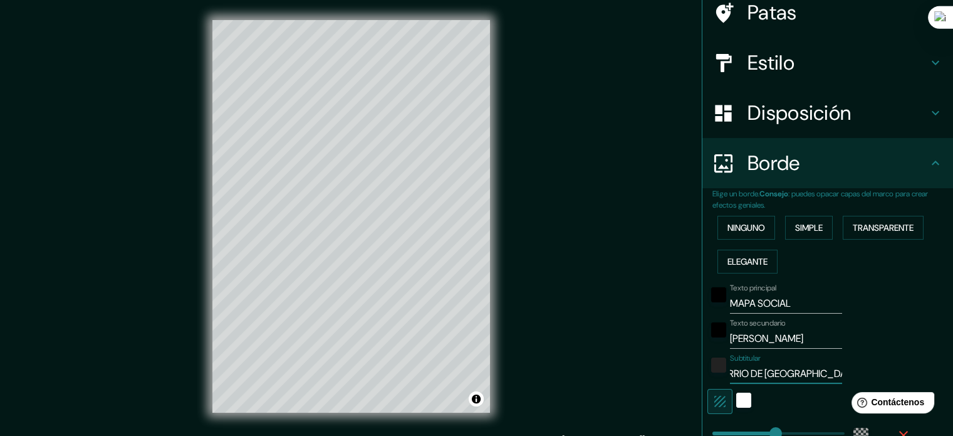
scroll to position [0, 21]
type input "BARRIO DE TEQUISQUIAPAN"
click at [737, 402] on div "blanco" at bounding box center [744, 399] width 15 height 15
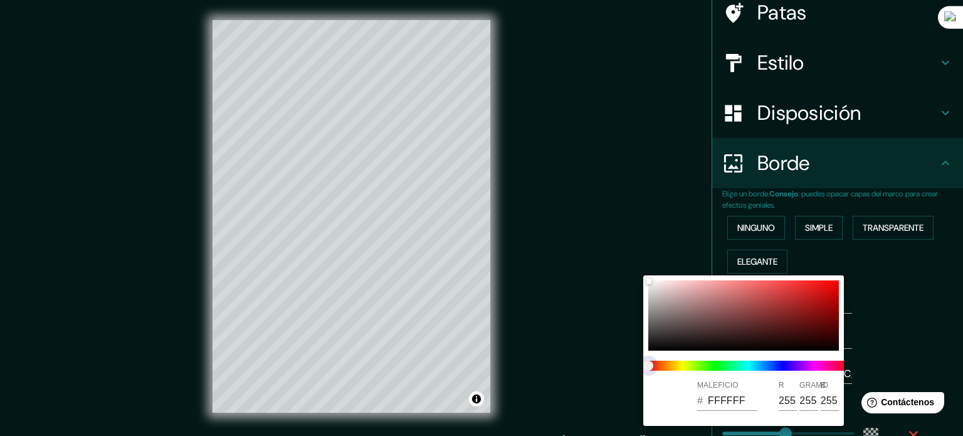
type input "213"
type input "35"
type input "213"
type input "35"
type input "213"
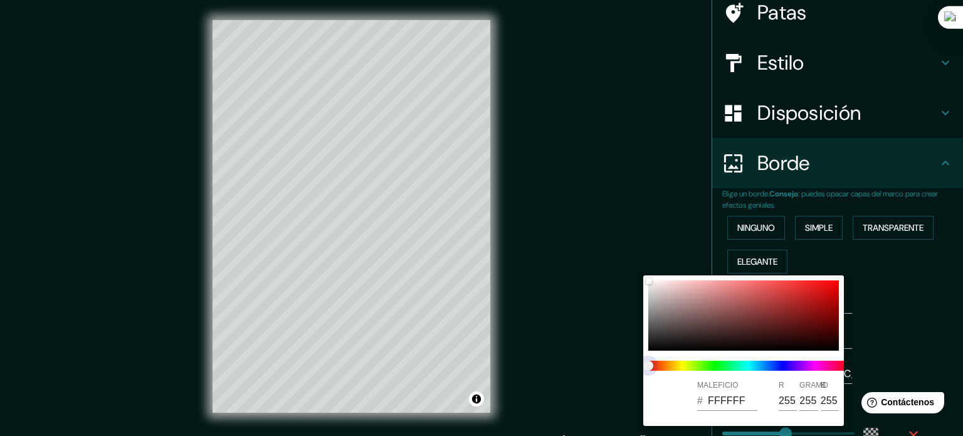
type input "35"
type input "213"
type input "35"
type input "213"
type input "35"
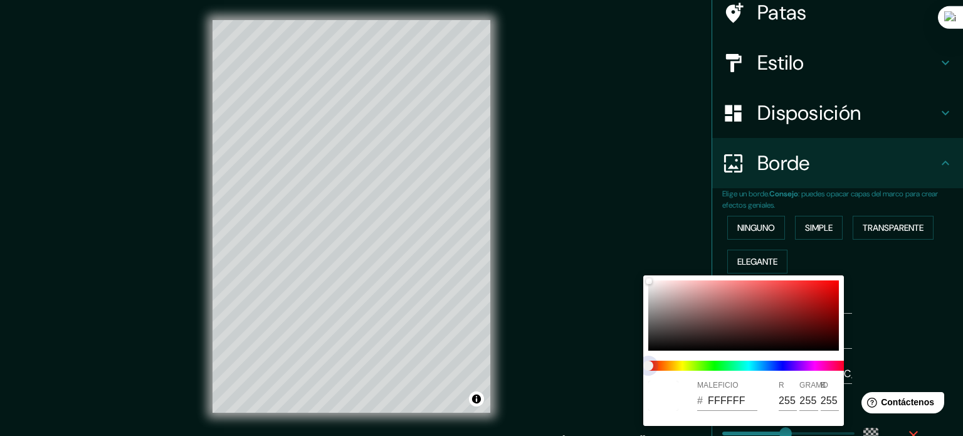
type input "213"
type input "35"
type input "213"
type input "35"
drag, startPoint x: 650, startPoint y: 371, endPoint x: 747, endPoint y: 386, distance: 98.3
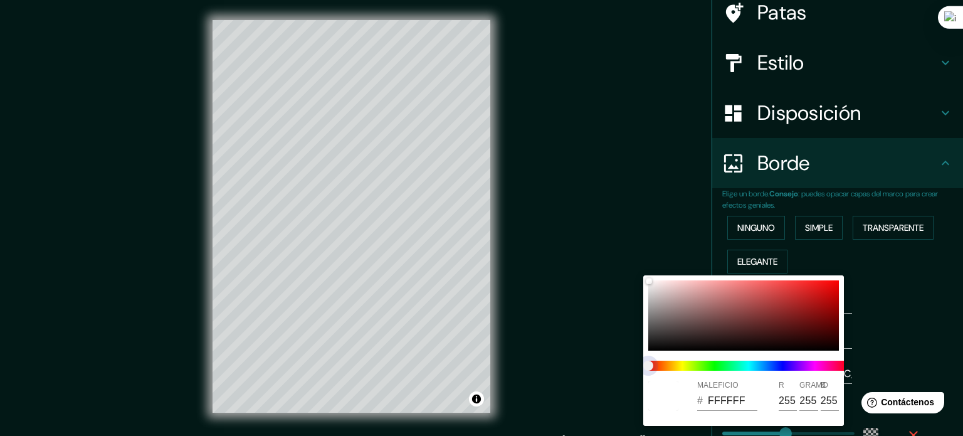
click at [747, 386] on div "MALEFICIO # FFFFFF R 255 GRAMO 255 B 255" at bounding box center [743, 350] width 201 height 150
type input "213"
type input "35"
type input "213"
type input "35"
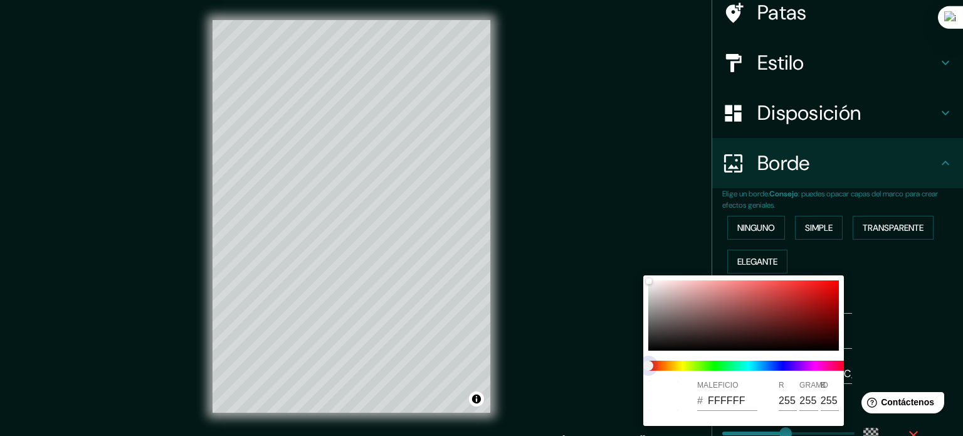
type input "213"
type input "35"
drag, startPoint x: 717, startPoint y: 367, endPoint x: 682, endPoint y: 365, distance: 35.2
click at [688, 365] on span at bounding box center [748, 365] width 201 height 10
type input "213"
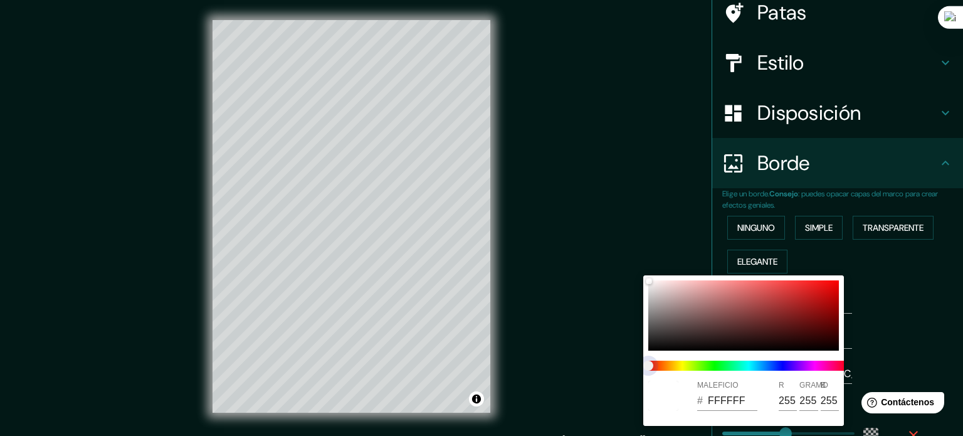
type input "35"
type input "213"
type input "35"
type input "213"
type input "35"
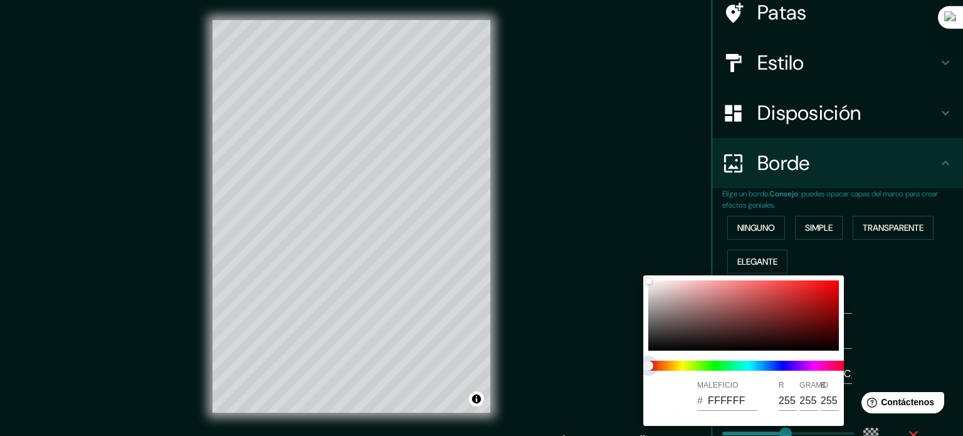
drag, startPoint x: 652, startPoint y: 360, endPoint x: 710, endPoint y: 373, distance: 59.2
click at [710, 373] on div at bounding box center [748, 365] width 211 height 20
type input "213"
type input "35"
type input "213"
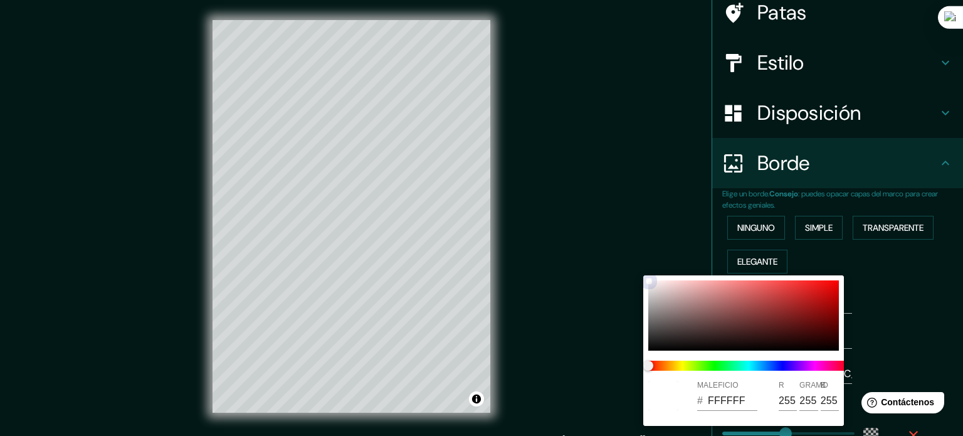
type input "35"
type input "755D5D"
type input "117"
type input "93"
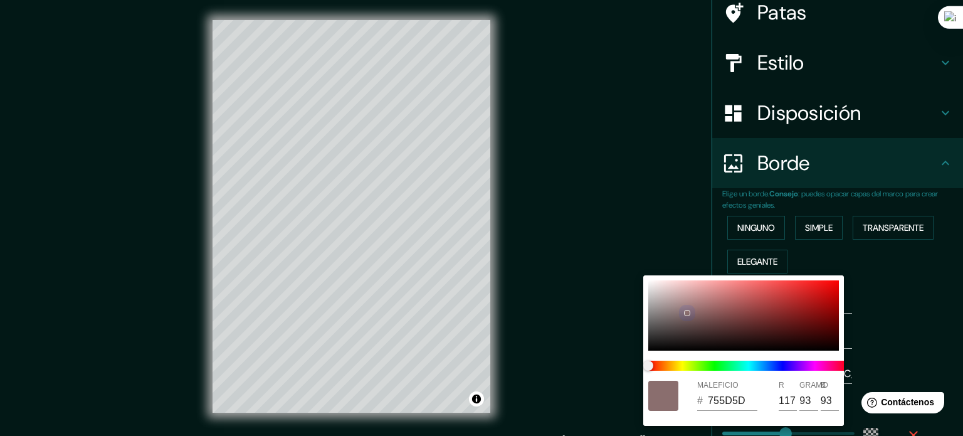
type input "213"
type input "35"
type input "8A6E6E"
type input "138"
type input "110"
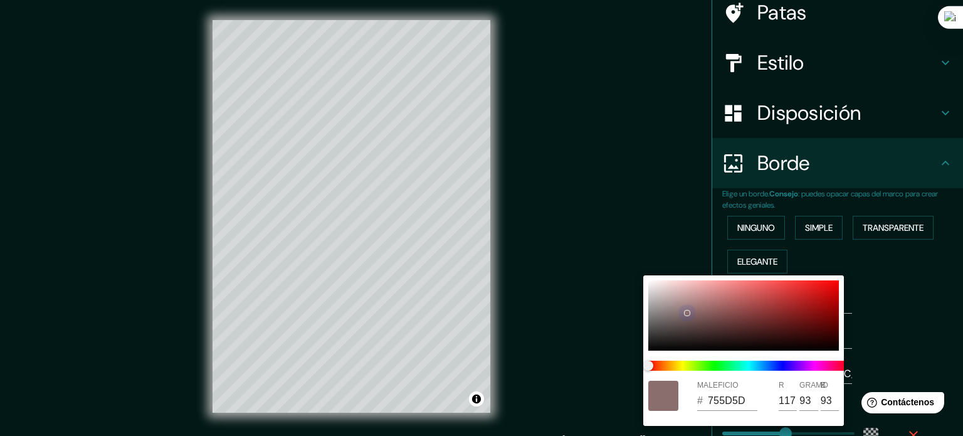
type input "110"
type input "213"
type input "35"
type input "574242"
type input "87"
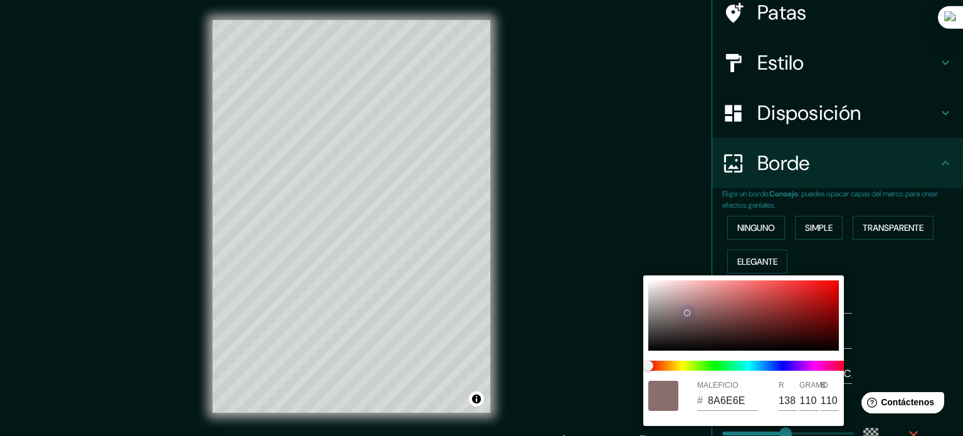
type input "66"
type input "213"
type input "35"
type input "D3D1D1"
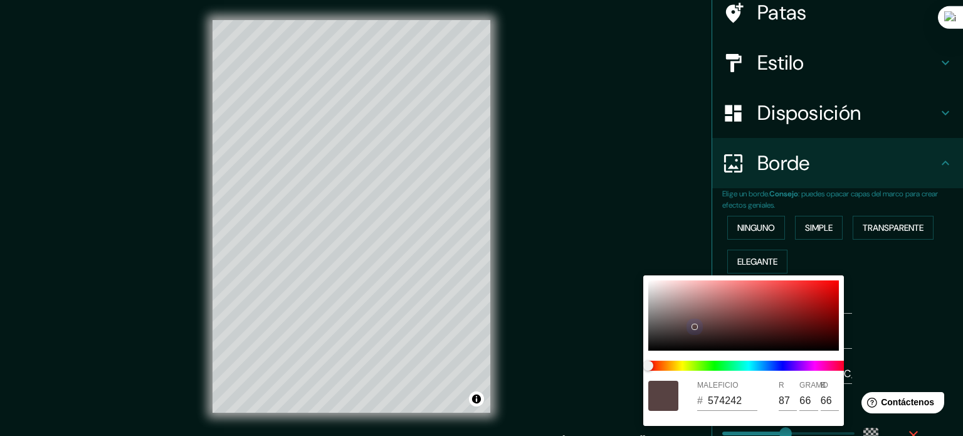
type input "211"
type input "209"
drag, startPoint x: 685, startPoint y: 340, endPoint x: 668, endPoint y: 255, distance: 87.0
click at [668, 255] on div "MALEFICIO # D3D1D1 R 211 GRAMO 209 B 209" at bounding box center [481, 218] width 963 height 436
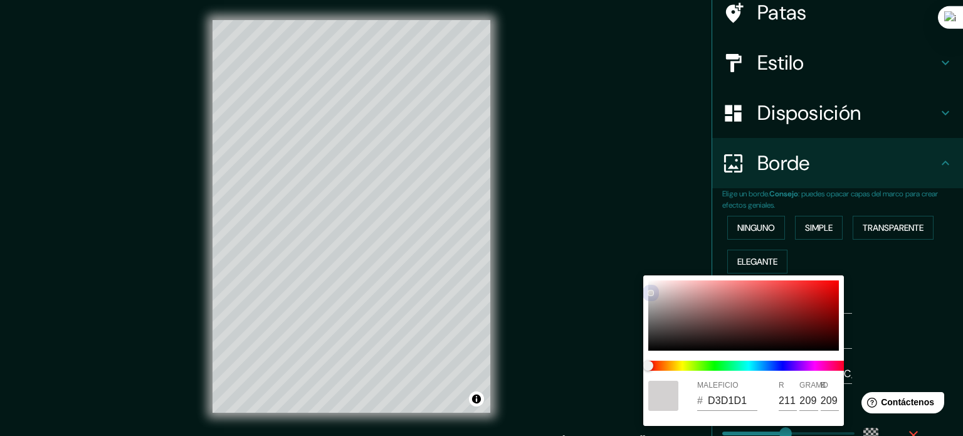
type input "213"
type input "35"
type input "EFE9E9"
type input "239"
type input "233"
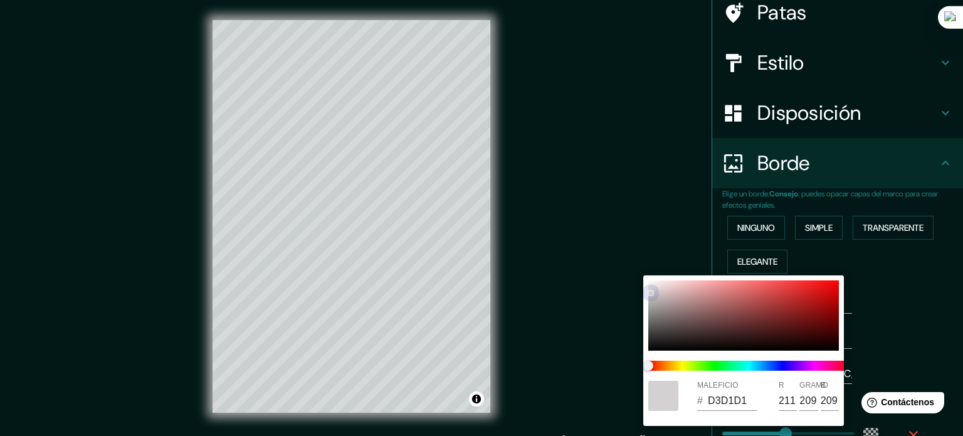
type input "233"
drag, startPoint x: 654, startPoint y: 295, endPoint x: 649, endPoint y: 268, distance: 26.7
click at [649, 268] on div "MALEFICIO # EFE9E9 R 239 GRAMO 233 B 233" at bounding box center [481, 218] width 963 height 436
click at [871, 389] on html "Help Contáctenos" at bounding box center [900, 400] width 98 height 26
click at [913, 426] on div at bounding box center [481, 218] width 963 height 436
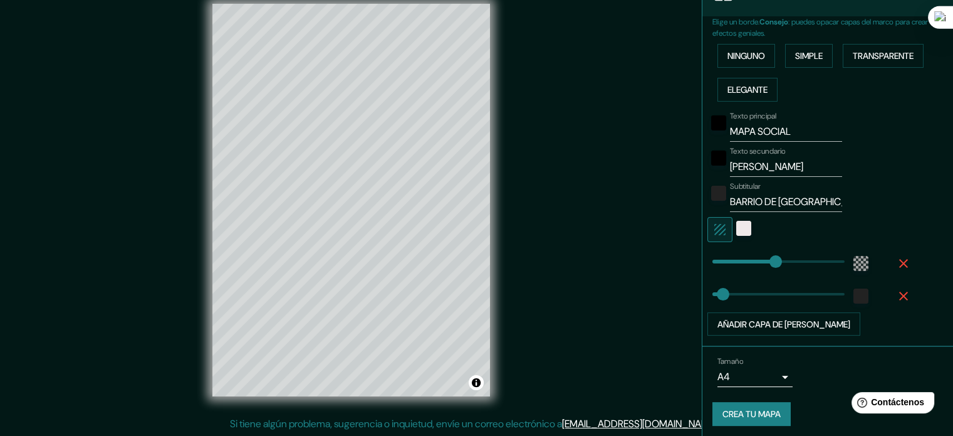
scroll to position [278, 0]
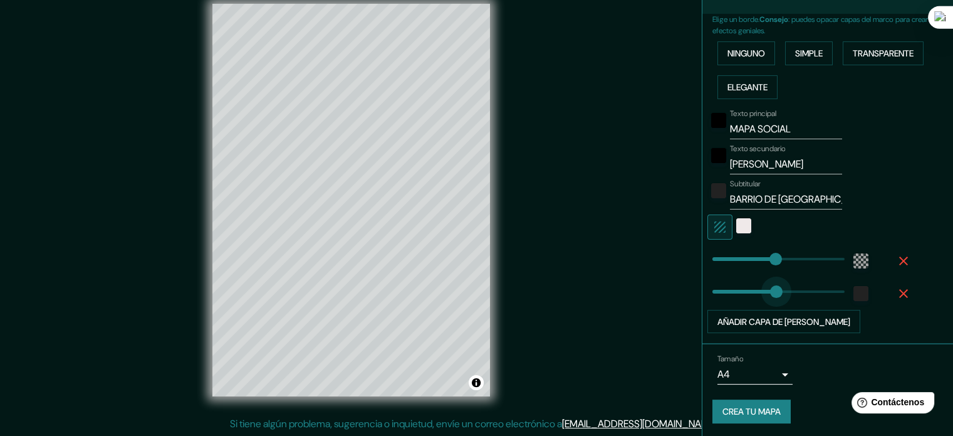
type input "365"
drag, startPoint x: 709, startPoint y: 290, endPoint x: 812, endPoint y: 303, distance: 103.6
type input "213"
type input "0"
drag, startPoint x: 811, startPoint y: 293, endPoint x: 660, endPoint y: 323, distance: 153.4
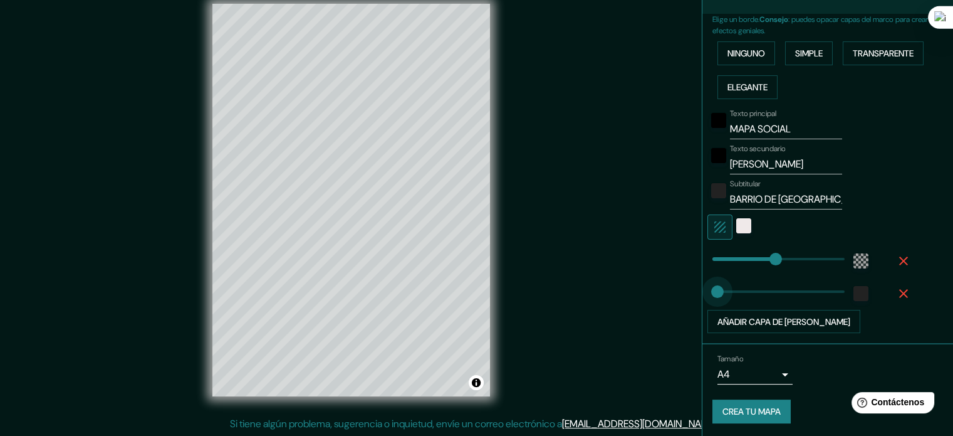
type input "213"
type input "39"
drag, startPoint x: 698, startPoint y: 290, endPoint x: 715, endPoint y: 293, distance: 17.2
click at [718, 294] on span at bounding box center [724, 291] width 13 height 13
type input "308"
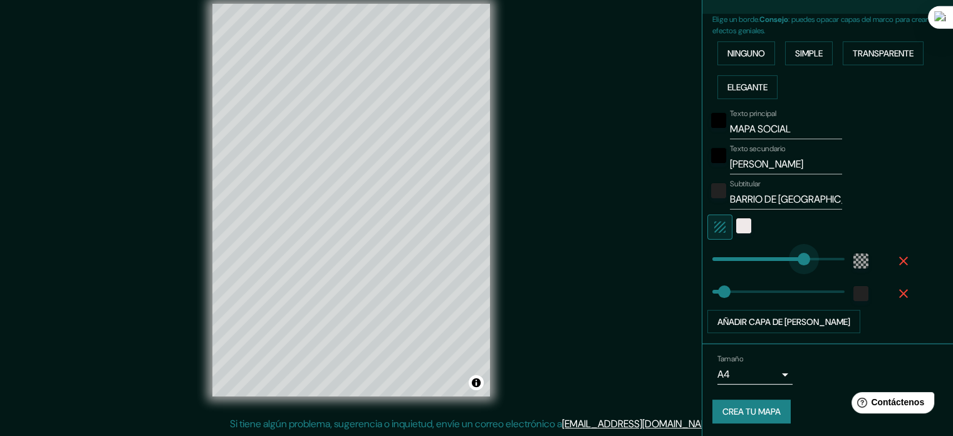
drag, startPoint x: 765, startPoint y: 256, endPoint x: 795, endPoint y: 262, distance: 30.0
type input "443"
drag, startPoint x: 796, startPoint y: 262, endPoint x: 838, endPoint y: 256, distance: 42.5
type input "0"
drag, startPoint x: 838, startPoint y: 256, endPoint x: 684, endPoint y: 251, distance: 153.7
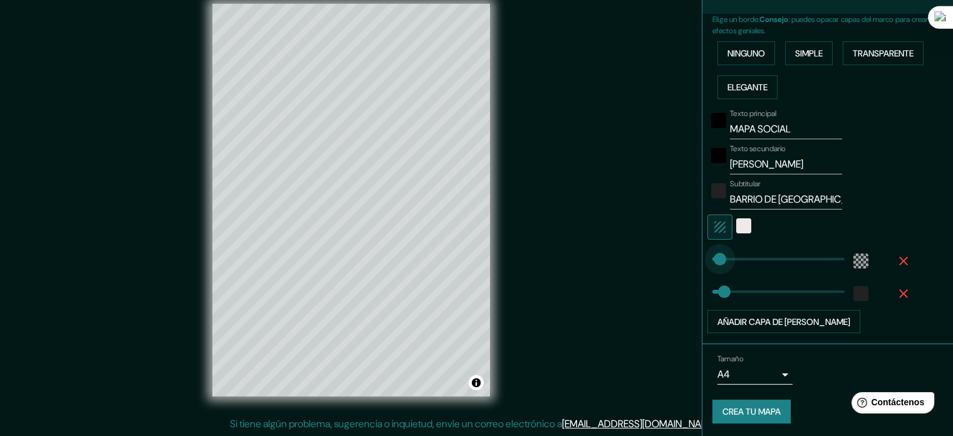
type input "68"
drag, startPoint x: 710, startPoint y: 253, endPoint x: 723, endPoint y: 253, distance: 13.2
click at [777, 404] on button "Crea tu mapa" at bounding box center [752, 411] width 78 height 24
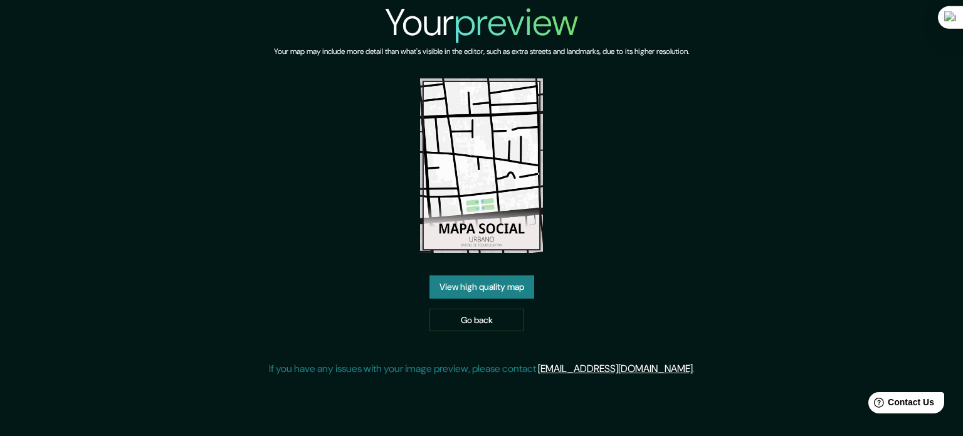
click at [466, 295] on link "View high quality map" at bounding box center [481, 286] width 105 height 23
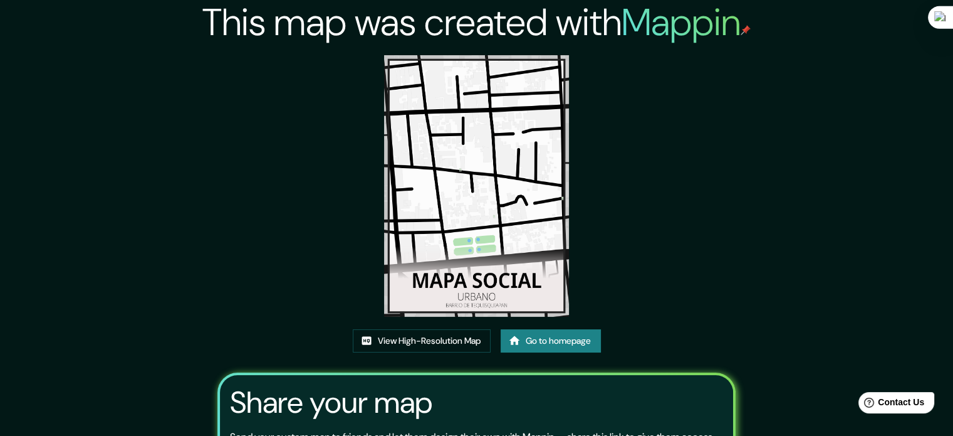
click at [544, 347] on link "Go to homepage" at bounding box center [551, 340] width 100 height 23
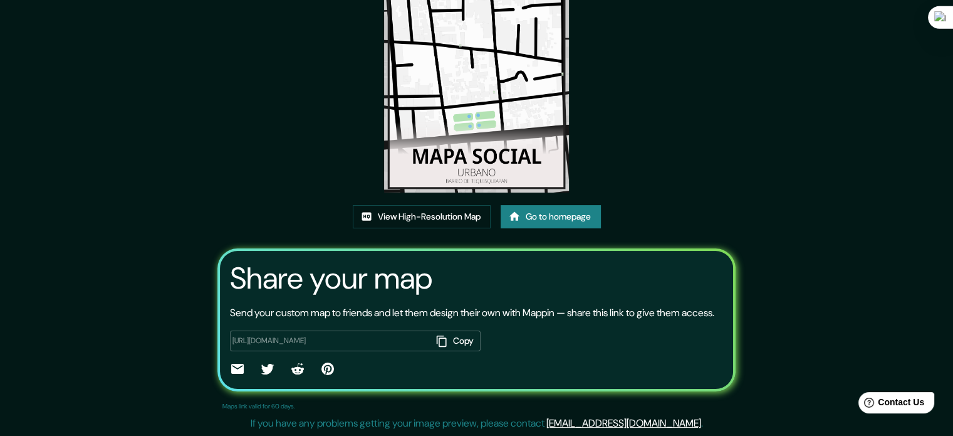
scroll to position [139, 0]
click at [449, 343] on button "Copy" at bounding box center [456, 340] width 49 height 21
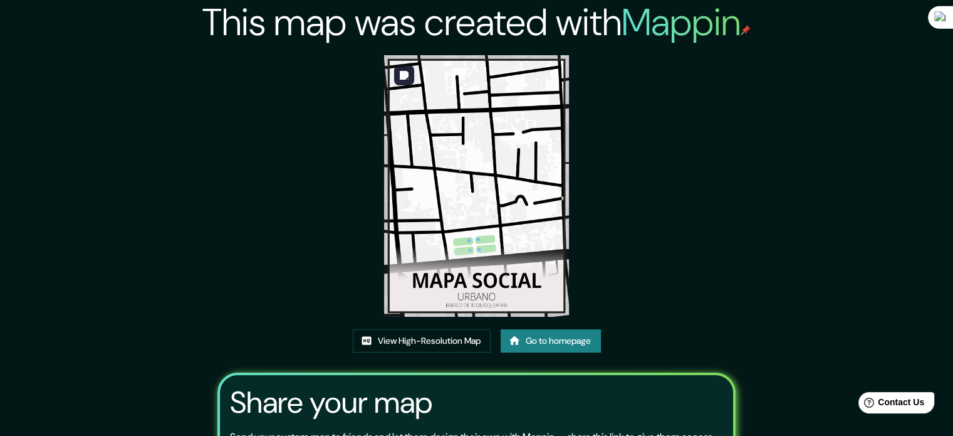
drag, startPoint x: 494, startPoint y: 190, endPoint x: 657, endPoint y: 179, distance: 163.4
click at [680, 146] on div "This map was created with Mappin View High-Resolution Map Go to homepage Share …" at bounding box center [476, 280] width 549 height 560
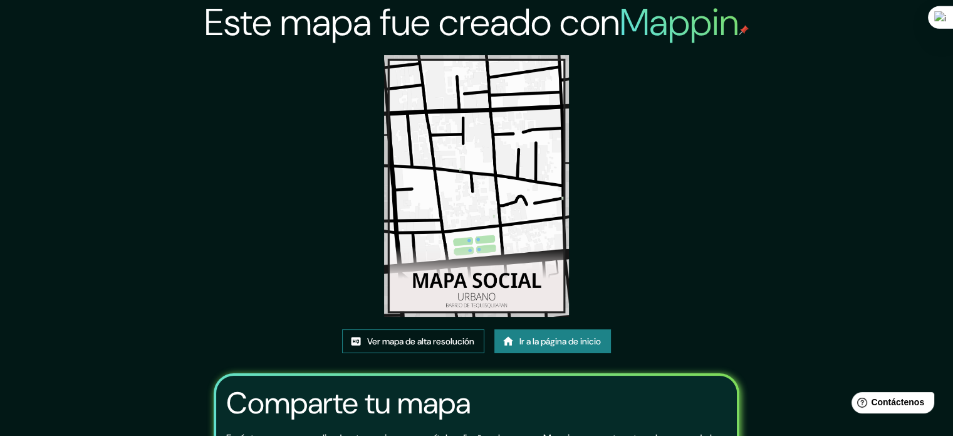
click at [393, 348] on font "Ver mapa de alta resolución" at bounding box center [420, 341] width 107 height 16
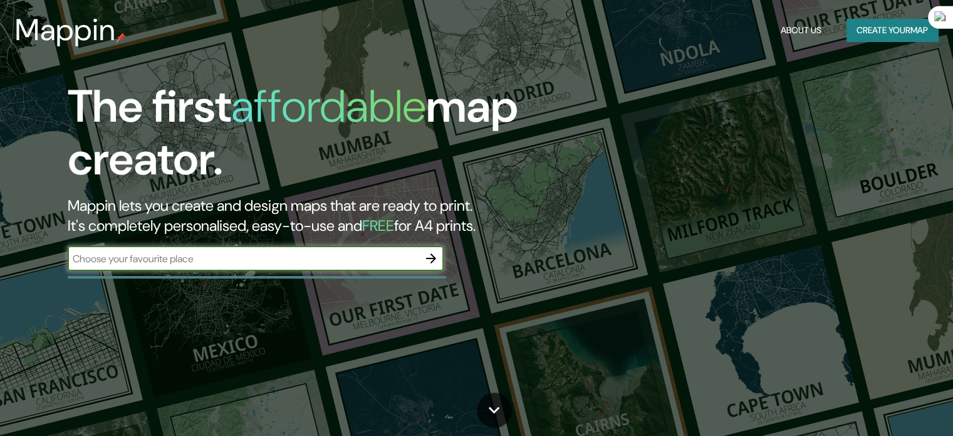
click at [270, 265] on input "text" at bounding box center [243, 258] width 351 height 14
type input "SAN LUIS POTOSI"
click at [440, 265] on button "button" at bounding box center [431, 258] width 25 height 25
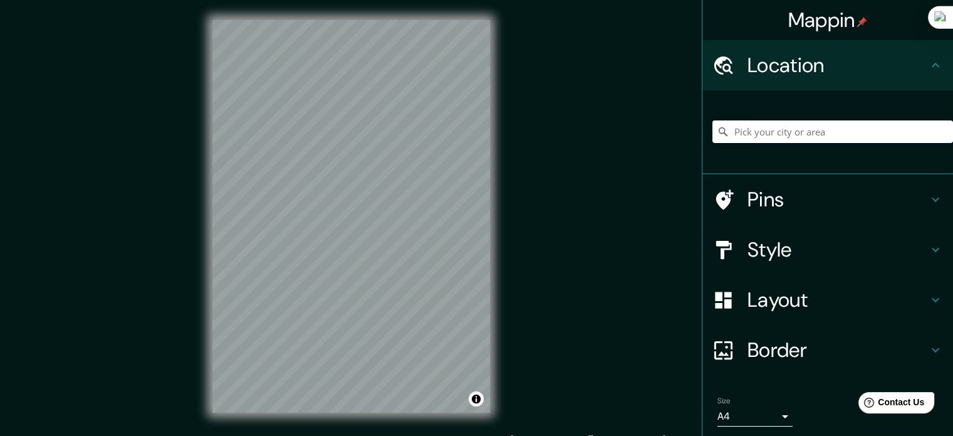
click at [765, 135] on input "Pick your city or area" at bounding box center [833, 131] width 241 height 23
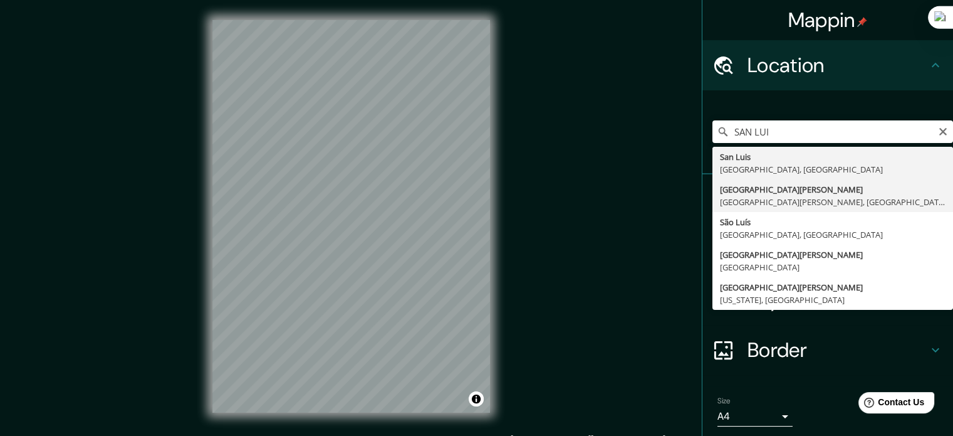
type input "[GEOGRAPHIC_DATA][PERSON_NAME], [GEOGRAPHIC_DATA][PERSON_NAME], [GEOGRAPHIC_DAT…"
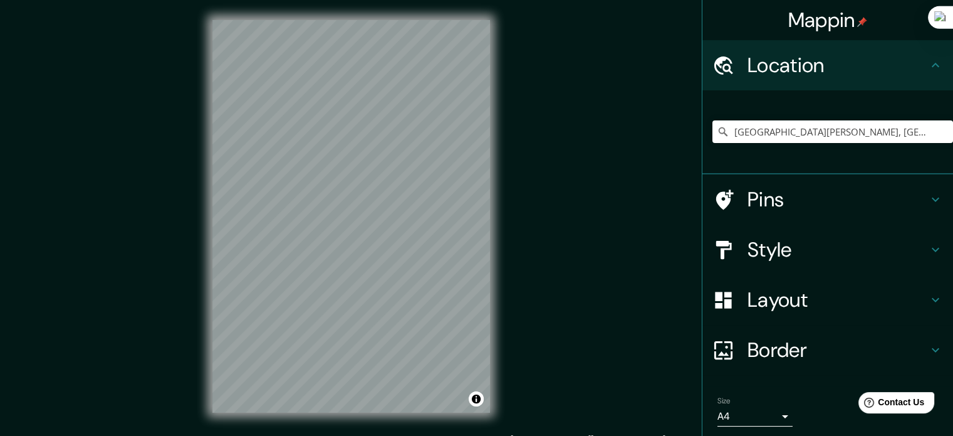
click at [760, 201] on h4 "Pins" at bounding box center [838, 199] width 181 height 25
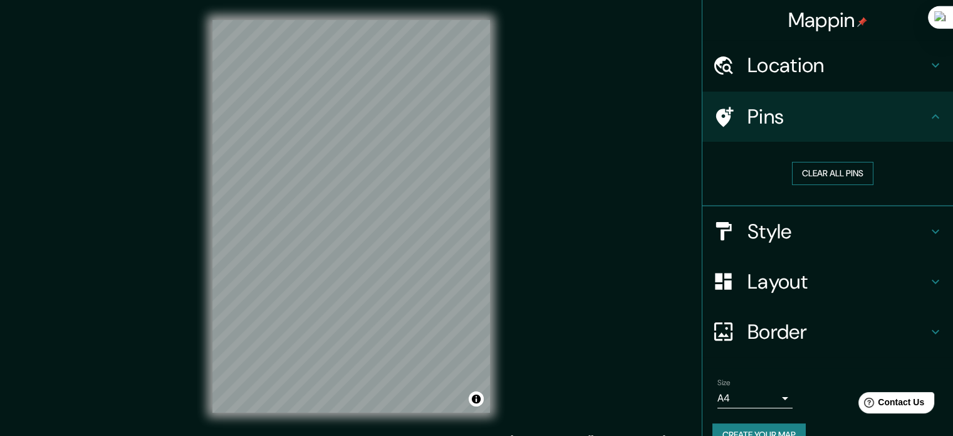
click at [806, 175] on button "Clear all pins" at bounding box center [832, 173] width 81 height 23
click at [804, 175] on button "Clear all pins" at bounding box center [832, 173] width 81 height 23
click at [750, 219] on h4 "Style" at bounding box center [838, 231] width 181 height 25
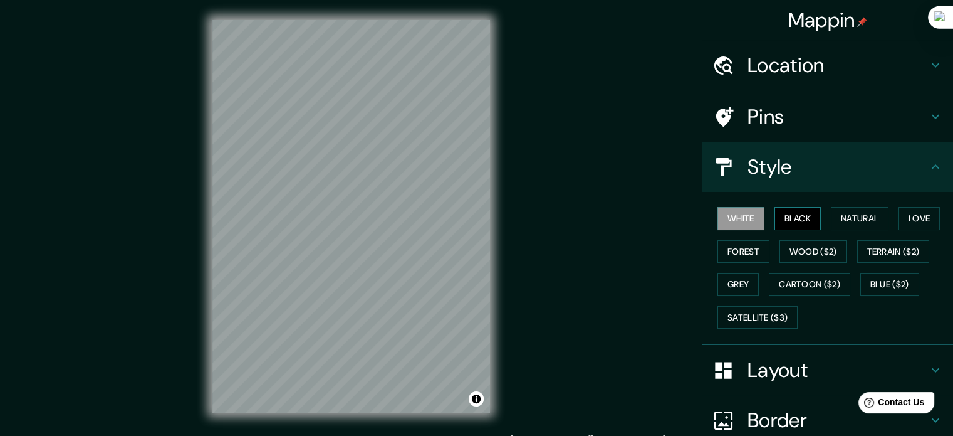
click at [792, 213] on button "Black" at bounding box center [798, 218] width 47 height 23
click at [740, 242] on button "Forest" at bounding box center [744, 251] width 52 height 23
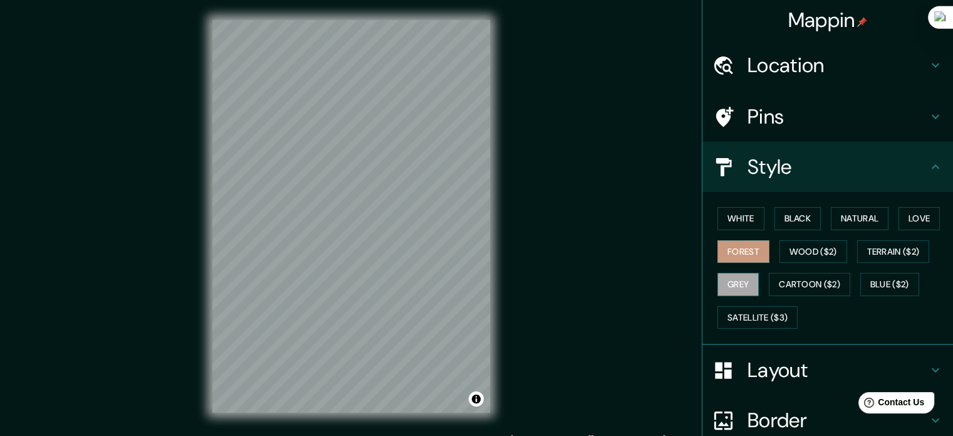
click at [736, 277] on button "Grey" at bounding box center [738, 284] width 41 height 23
click at [746, 315] on button "Satellite ($3)" at bounding box center [758, 317] width 80 height 23
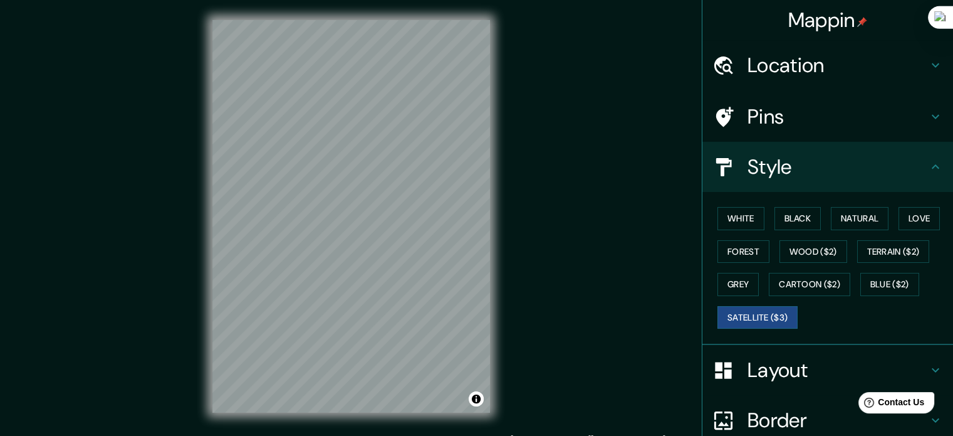
click at [771, 295] on div "White Black Natural Love Forest Wood ($2) Terrain ($2) Grey Cartoon ($2) Blue (…" at bounding box center [833, 268] width 241 height 132
click at [777, 289] on button "Cartoon ($2)" at bounding box center [809, 284] width 81 height 23
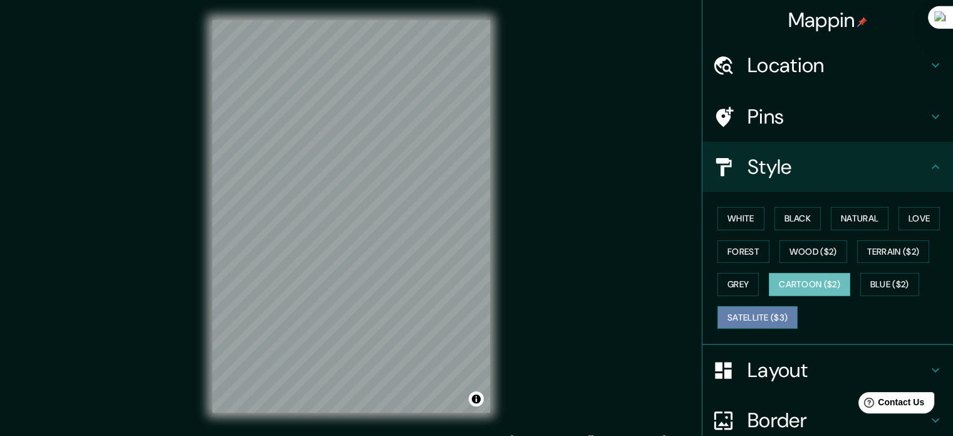
click at [750, 315] on button "Satellite ($3)" at bounding box center [758, 317] width 80 height 23
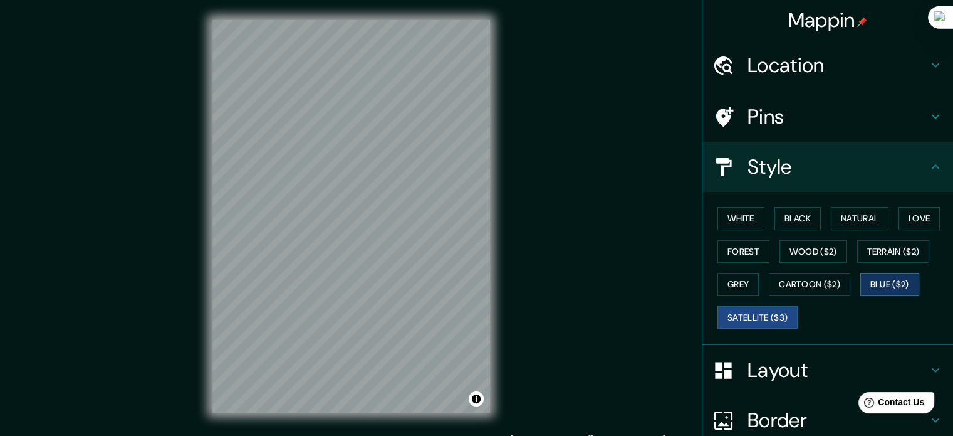
click at [878, 279] on button "Blue ($2)" at bounding box center [890, 284] width 59 height 23
click at [879, 248] on button "Terrain ($2)" at bounding box center [894, 251] width 73 height 23
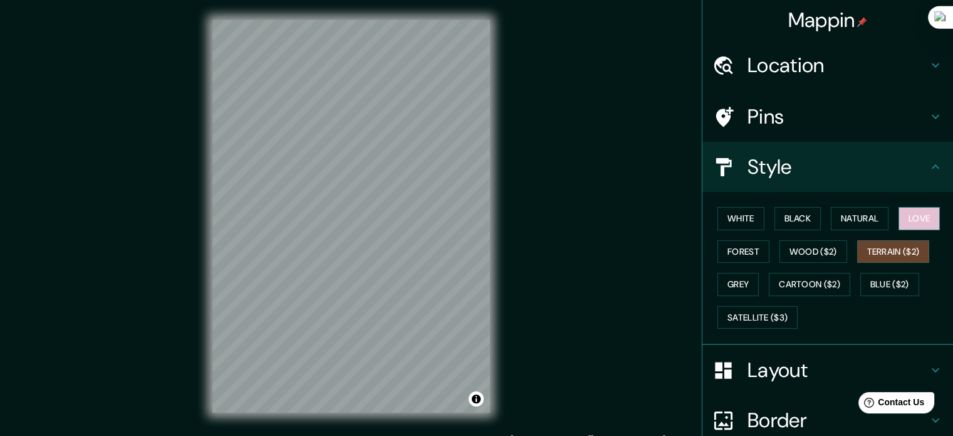
click at [899, 226] on button "Love" at bounding box center [919, 218] width 41 height 23
click at [859, 217] on button "Natural" at bounding box center [860, 218] width 58 height 23
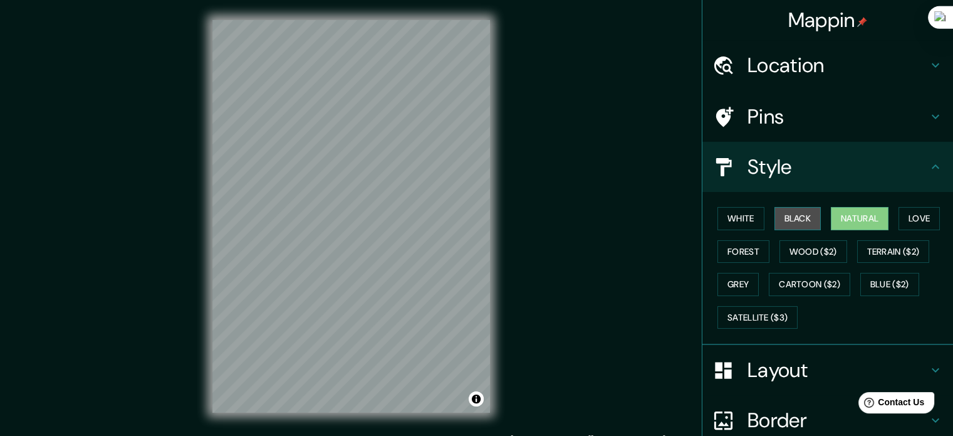
click at [775, 211] on button "Black" at bounding box center [798, 218] width 47 height 23
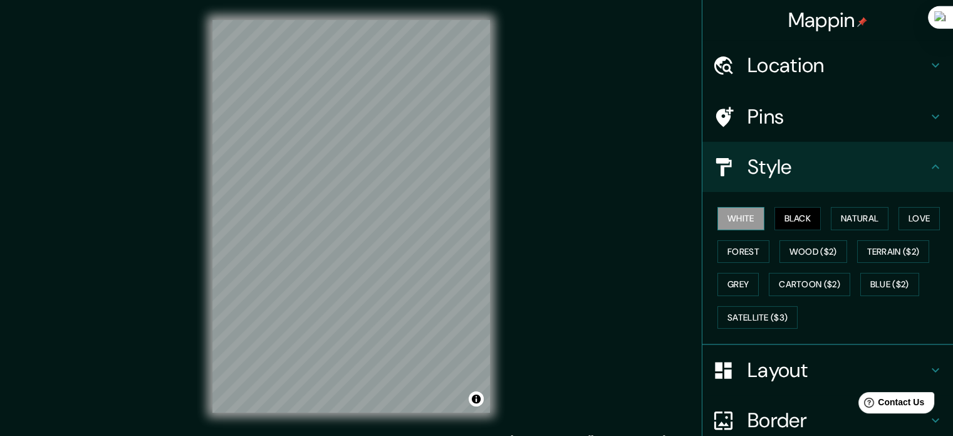
click at [737, 220] on button "White" at bounding box center [741, 218] width 47 height 23
click at [735, 259] on button "Forest" at bounding box center [744, 251] width 52 height 23
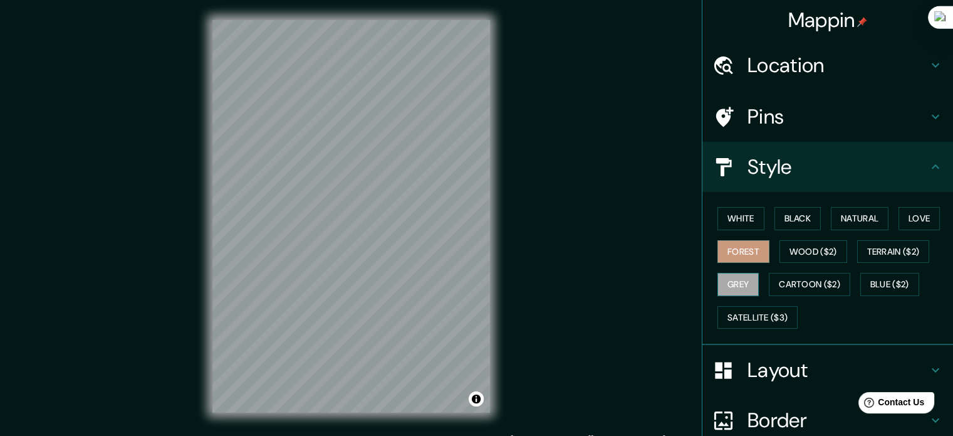
click at [741, 278] on button "Grey" at bounding box center [738, 284] width 41 height 23
click at [722, 215] on button "White" at bounding box center [741, 218] width 47 height 23
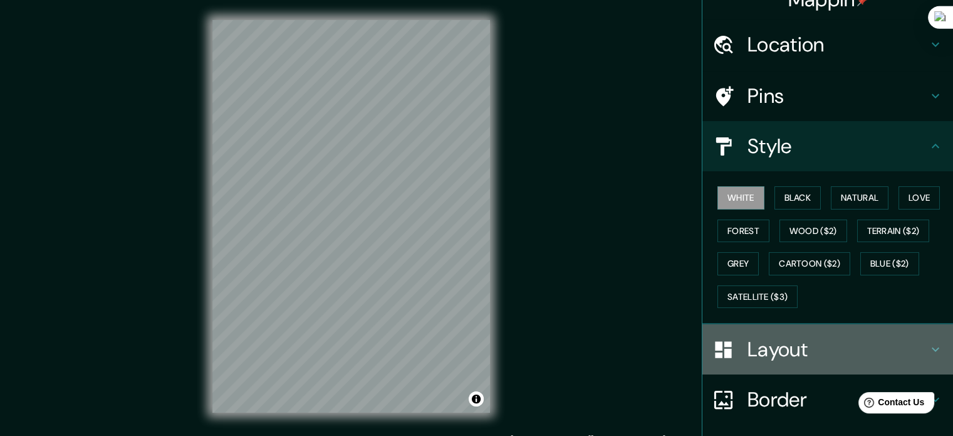
click at [802, 360] on div "Layout" at bounding box center [828, 349] width 251 height 50
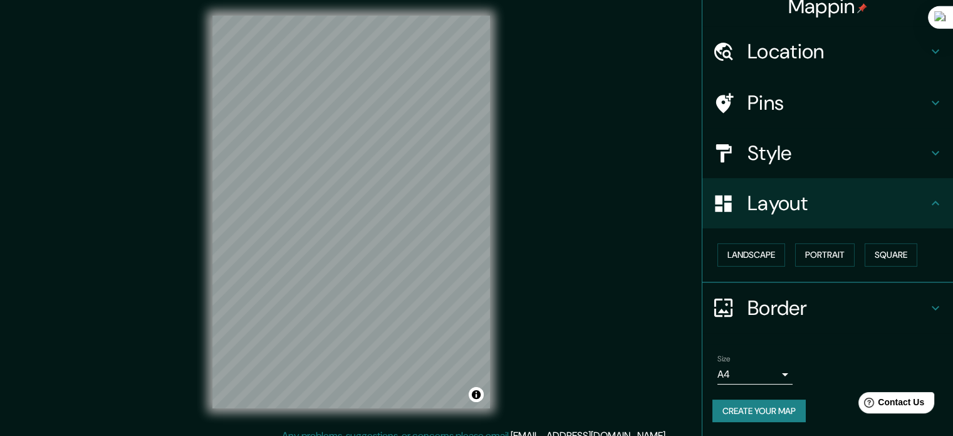
scroll to position [6, 0]
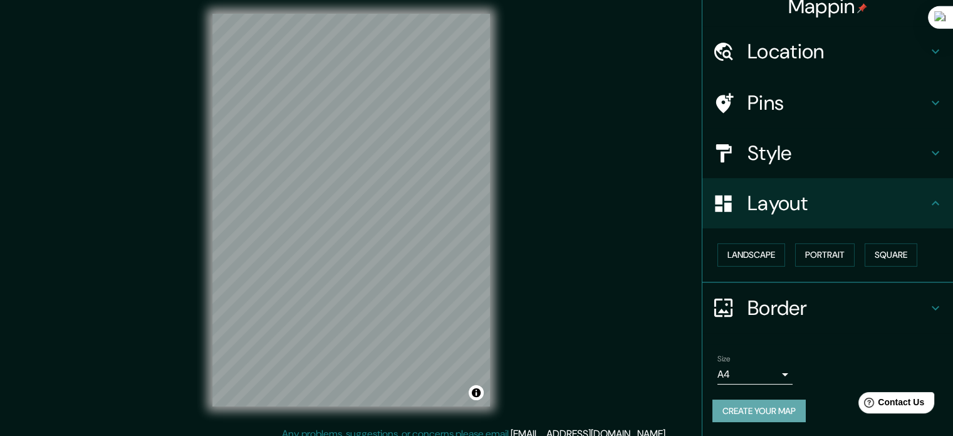
click at [762, 416] on button "Create your map" at bounding box center [759, 410] width 93 height 23
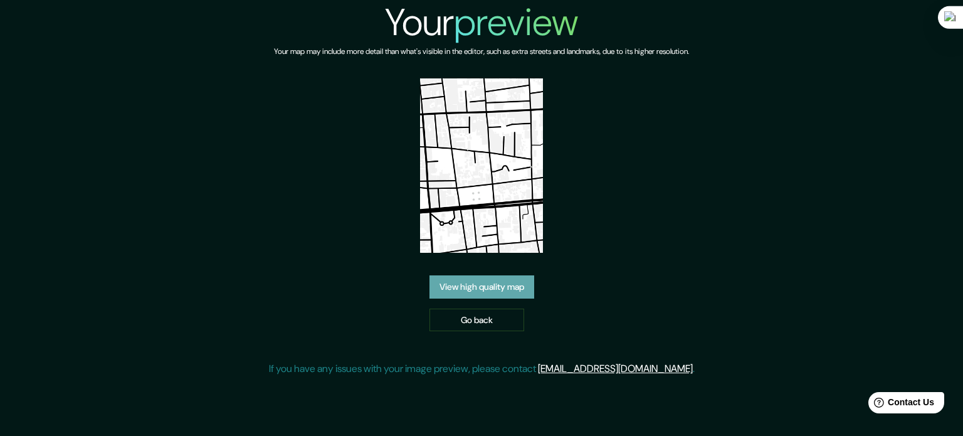
click at [456, 278] on link "View high quality map" at bounding box center [481, 286] width 105 height 23
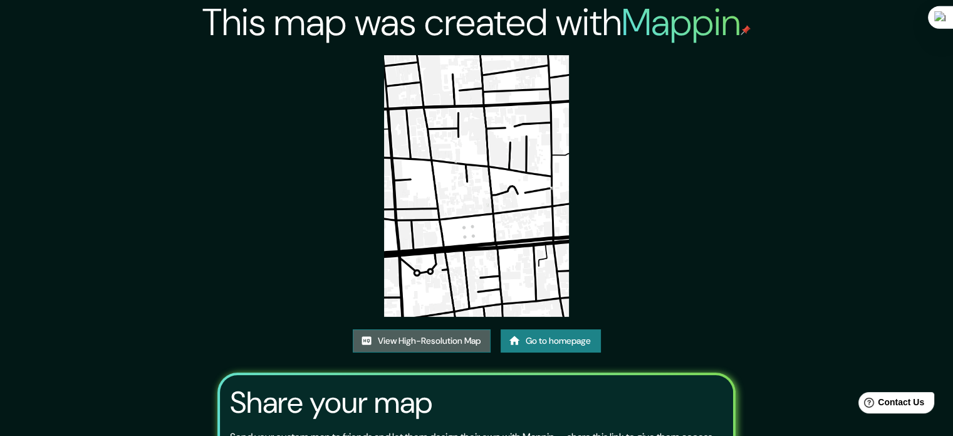
click at [427, 330] on link "View High-Resolution Map" at bounding box center [422, 340] width 138 height 23
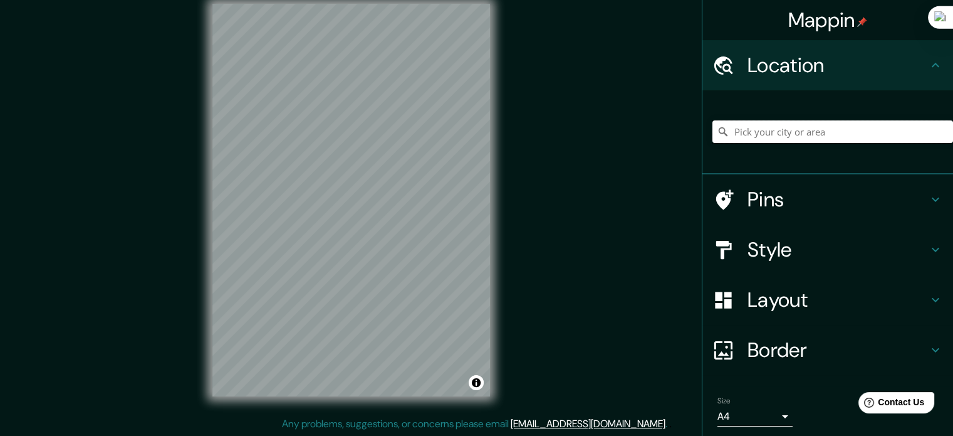
click at [760, 134] on input "Pick your city or area" at bounding box center [833, 131] width 241 height 23
type input "A"
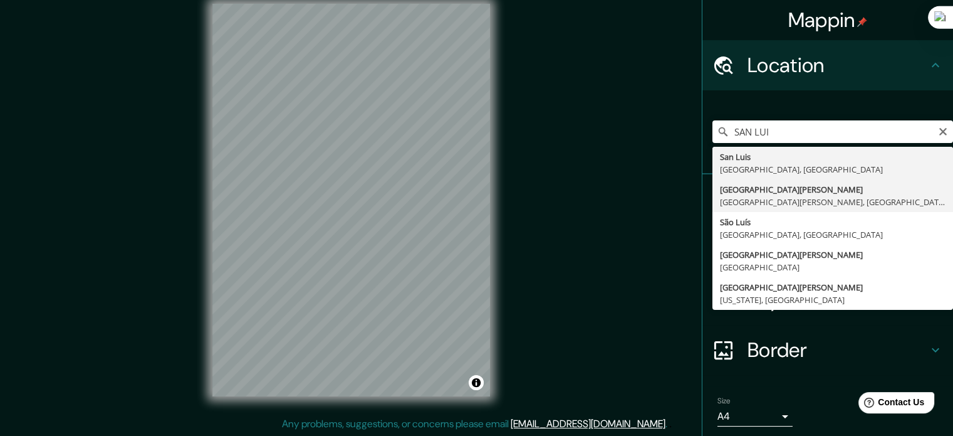
type input "[GEOGRAPHIC_DATA][PERSON_NAME], [GEOGRAPHIC_DATA][PERSON_NAME], [GEOGRAPHIC_DAT…"
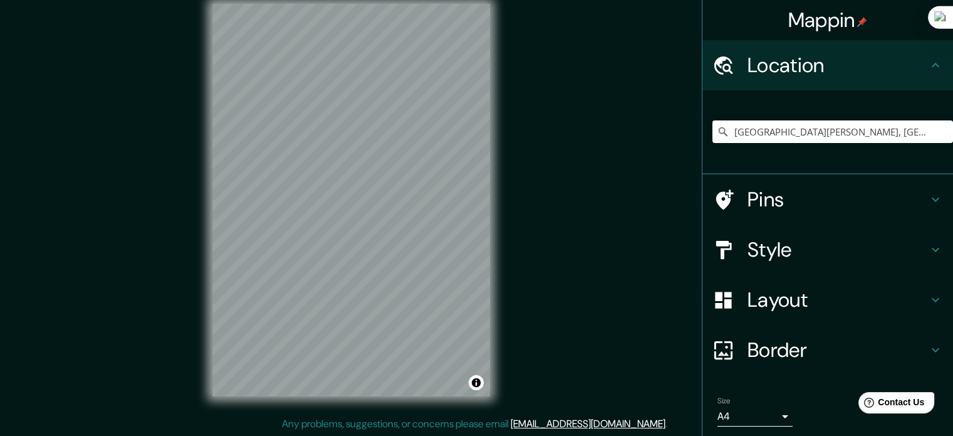
click at [555, 259] on div "Mappin Location [GEOGRAPHIC_DATA][PERSON_NAME], [GEOGRAPHIC_DATA][PERSON_NAME],…" at bounding box center [476, 210] width 953 height 453
click at [824, 237] on h4 "Style" at bounding box center [838, 249] width 181 height 25
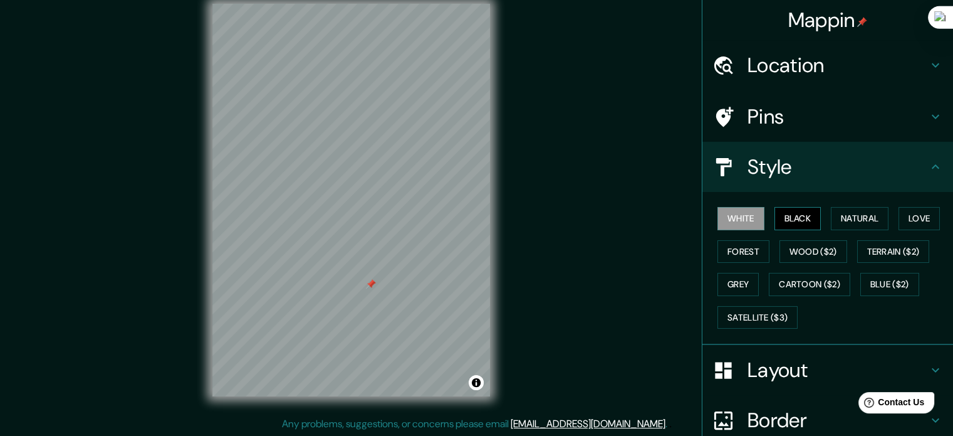
click at [805, 221] on button "Black" at bounding box center [798, 218] width 47 height 23
click at [508, 243] on div "© Mapbox © OpenStreetMap Improve this map" at bounding box center [351, 200] width 318 height 433
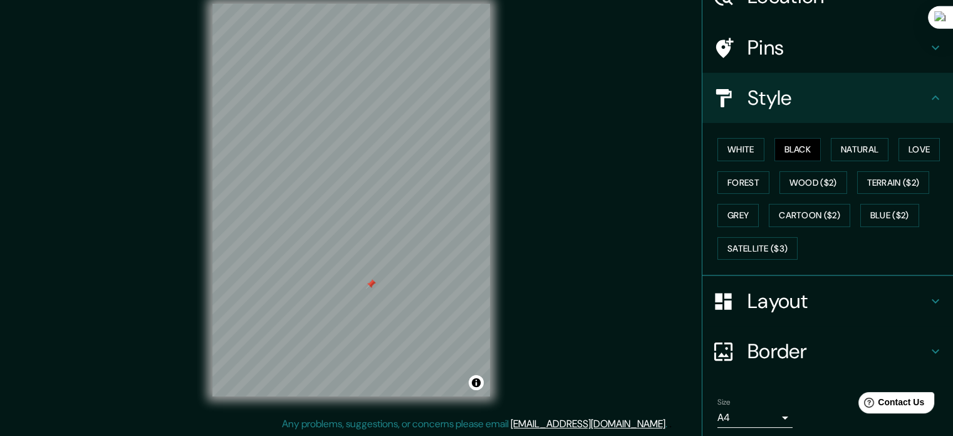
scroll to position [112, 0]
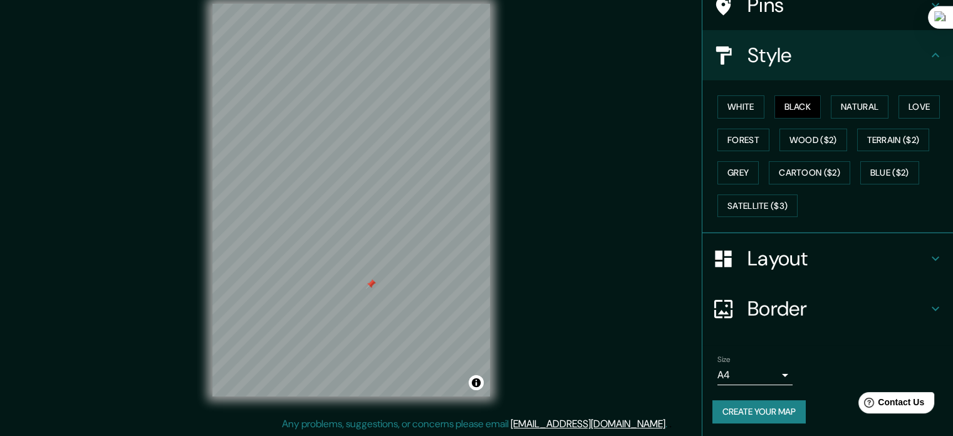
click at [754, 400] on button "Create your map" at bounding box center [759, 411] width 93 height 23
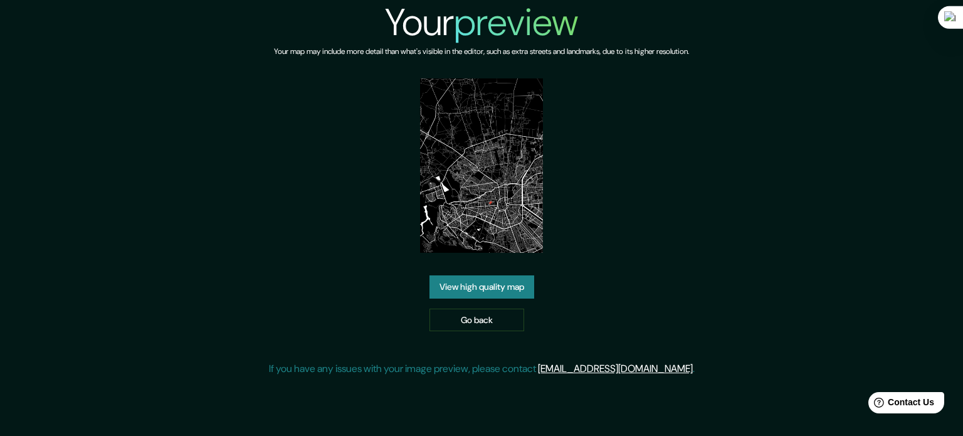
click at [488, 286] on link "View high quality map" at bounding box center [481, 286] width 105 height 23
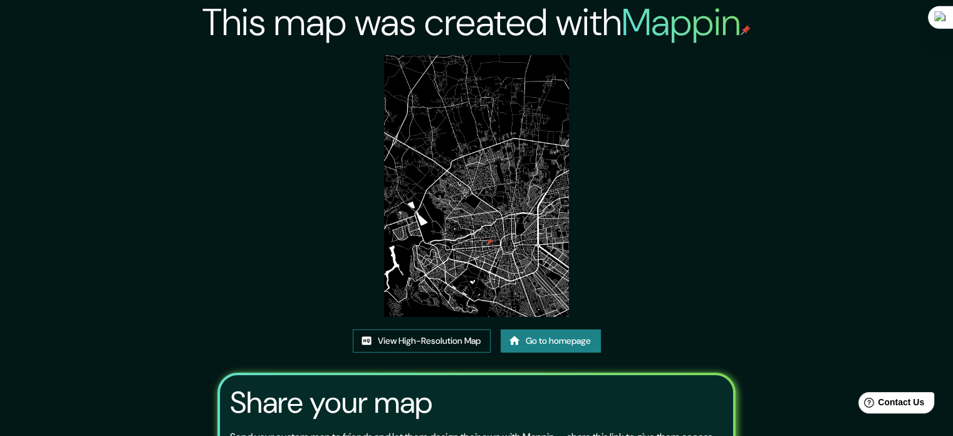
click at [443, 343] on link "View High-Resolution Map" at bounding box center [422, 340] width 138 height 23
